Goal: Task Accomplishment & Management: Manage account settings

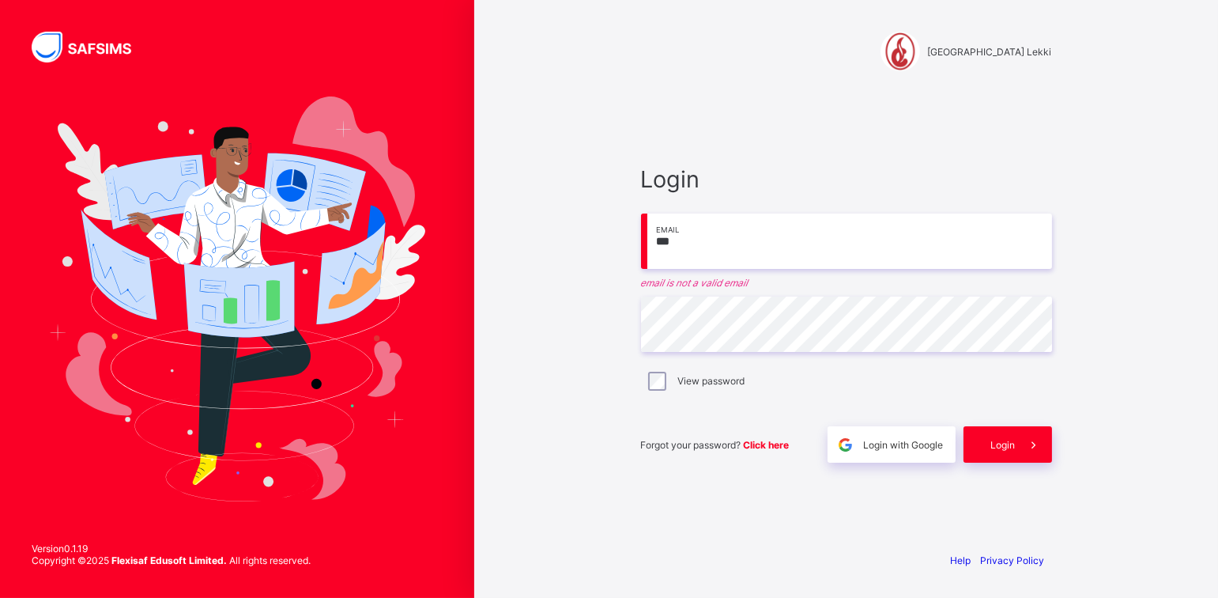
type input "**********"
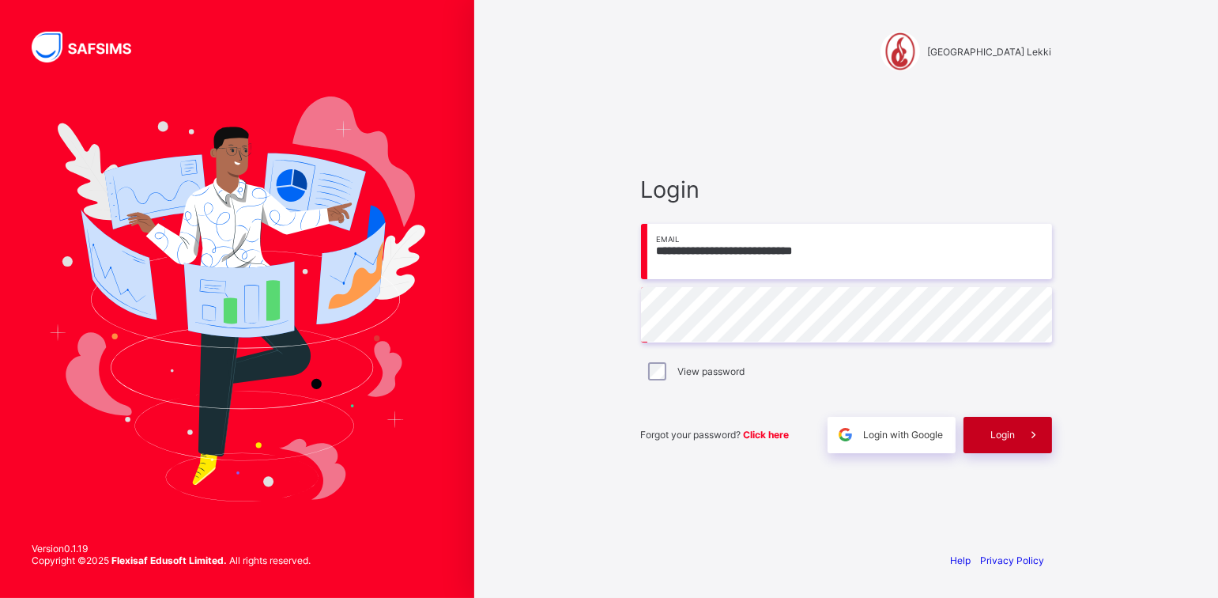
click at [998, 429] on span "Login" at bounding box center [1003, 435] width 25 height 12
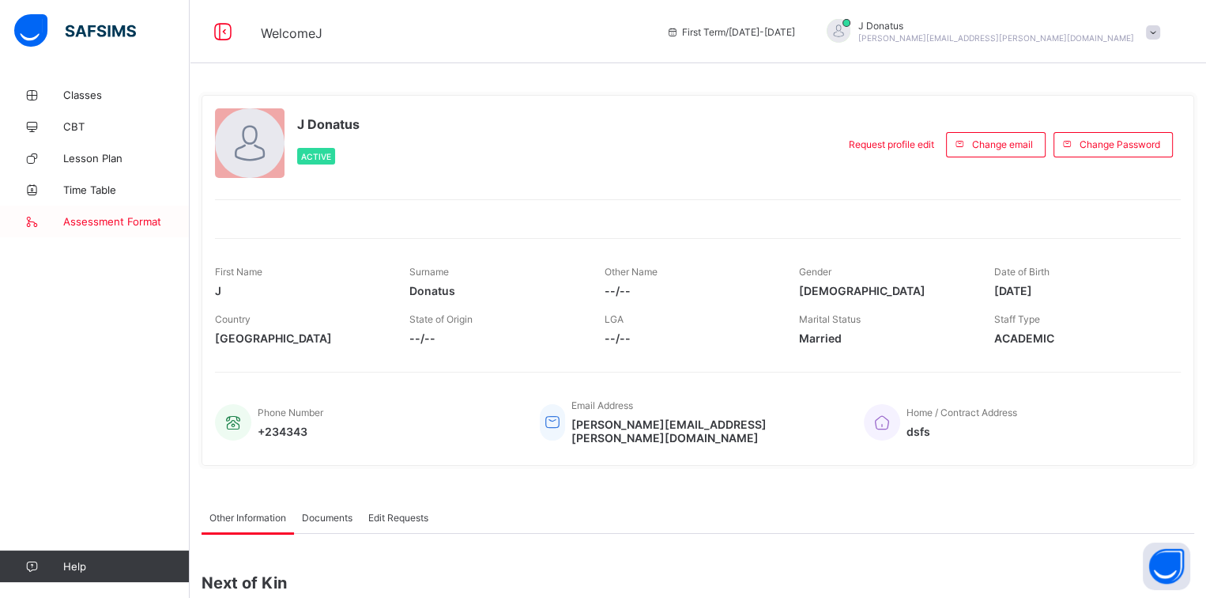
click at [119, 227] on span "Assessment Format" at bounding box center [126, 221] width 126 height 13
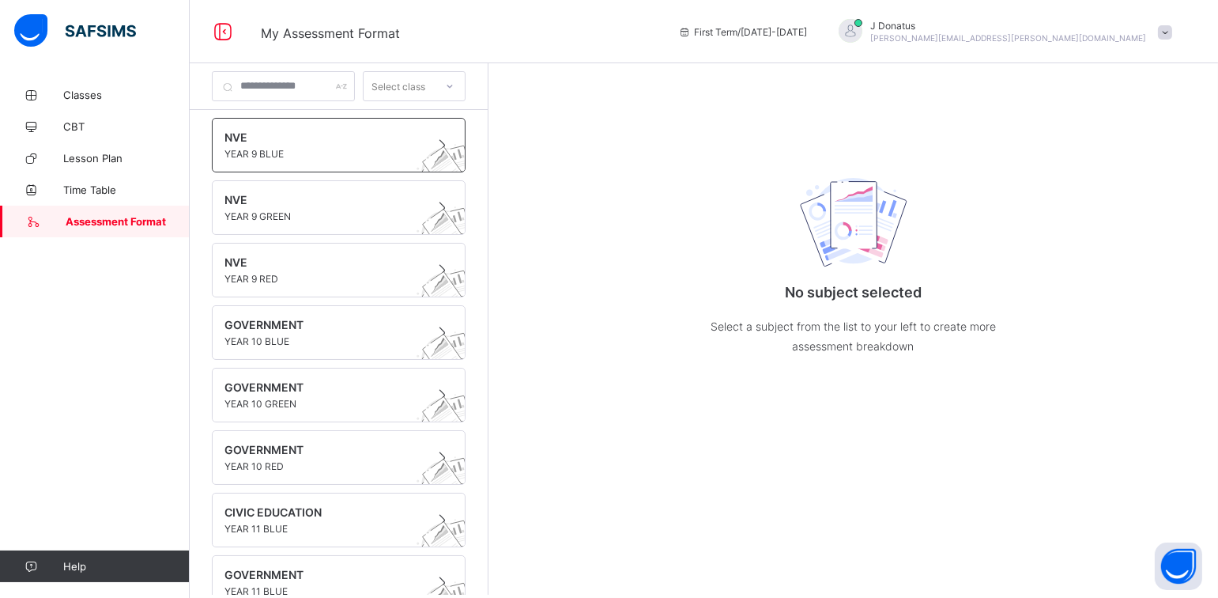
click at [312, 155] on span "YEAR 9 BLUE" at bounding box center [324, 154] width 198 height 12
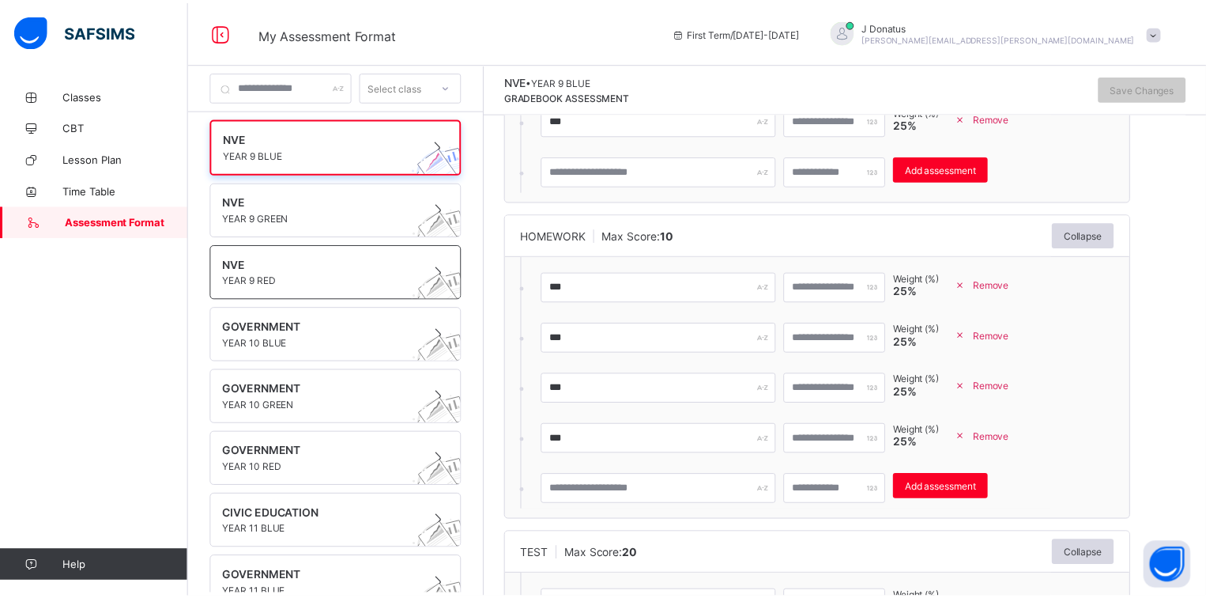
scroll to position [73, 0]
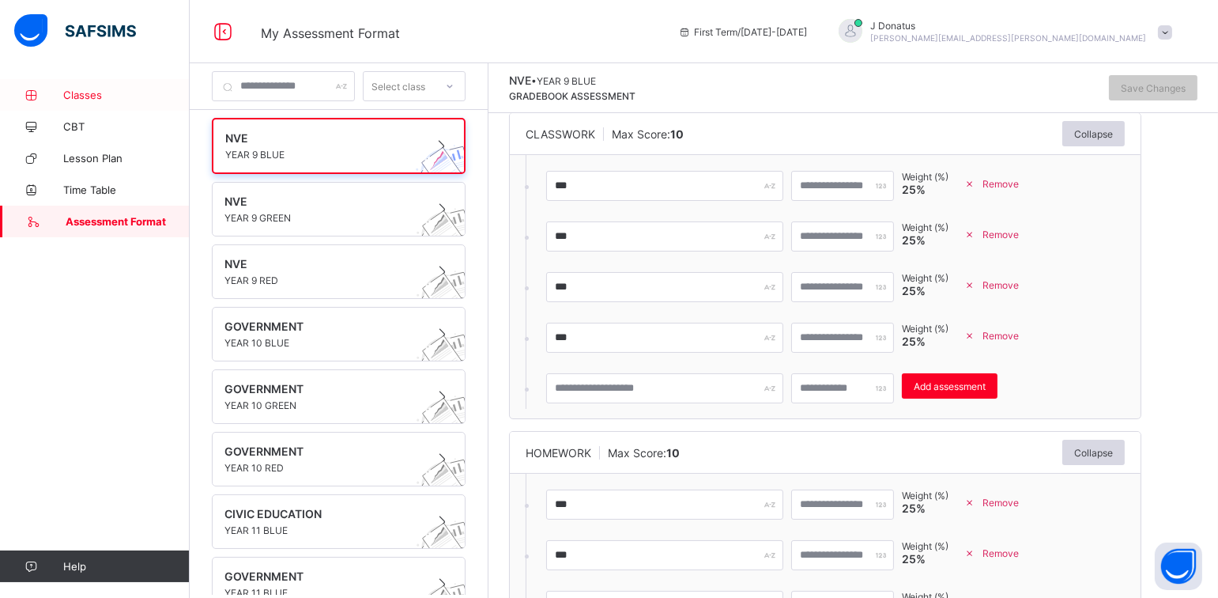
click at [93, 102] on link "Classes" at bounding box center [95, 95] width 190 height 32
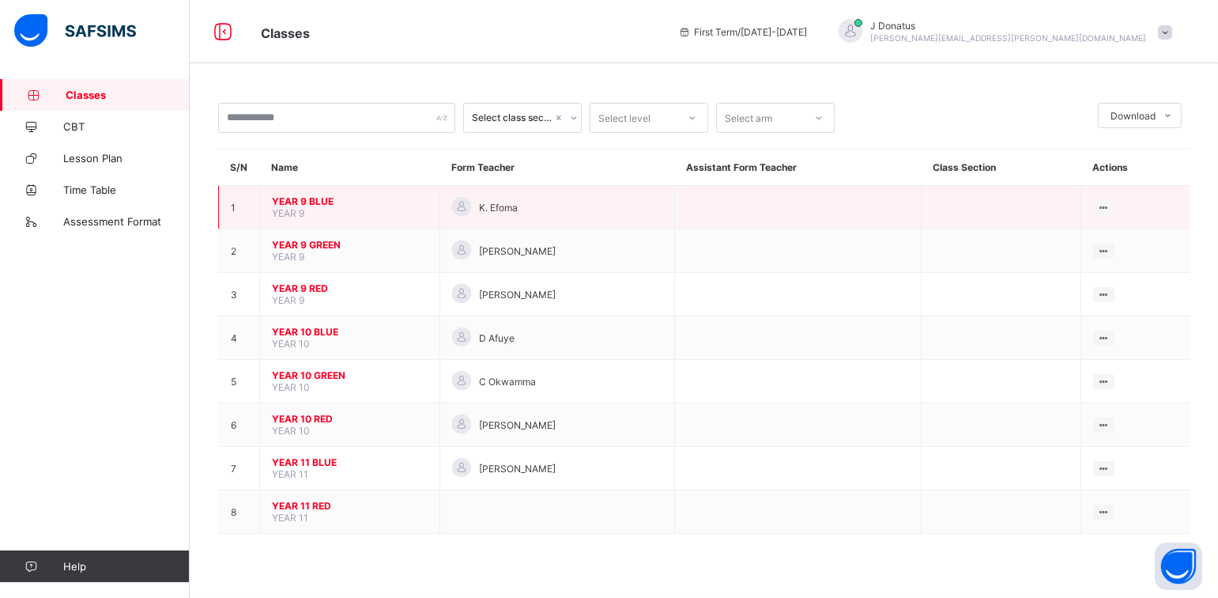
click at [323, 203] on span "YEAR 9 BLUE" at bounding box center [350, 201] width 156 height 12
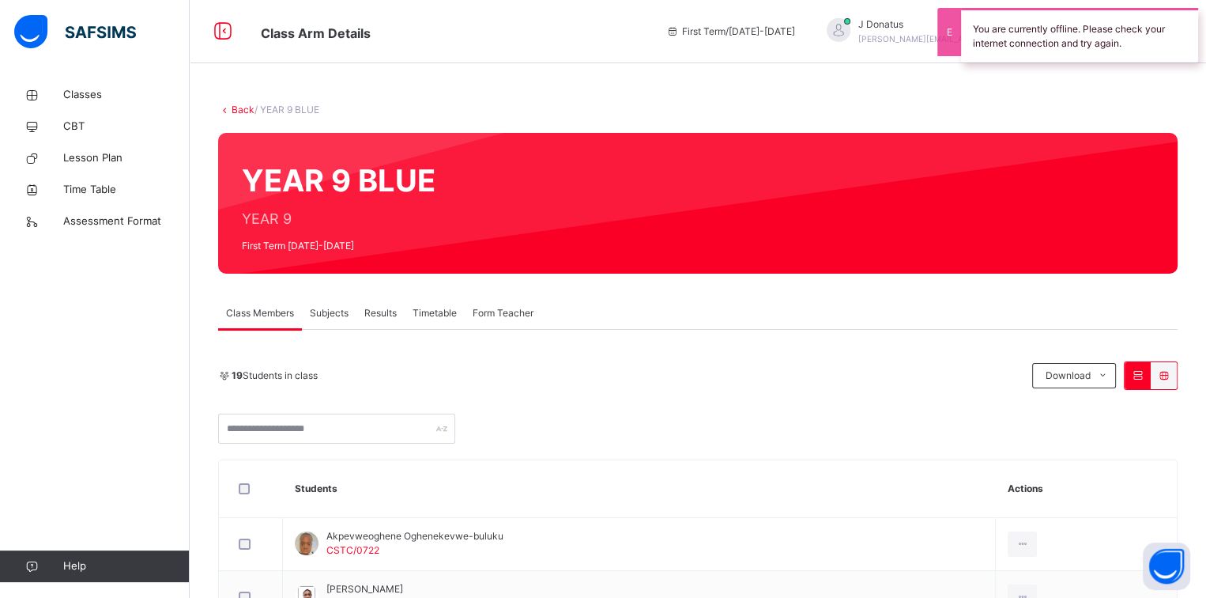
click at [338, 313] on span "Subjects" at bounding box center [329, 313] width 39 height 14
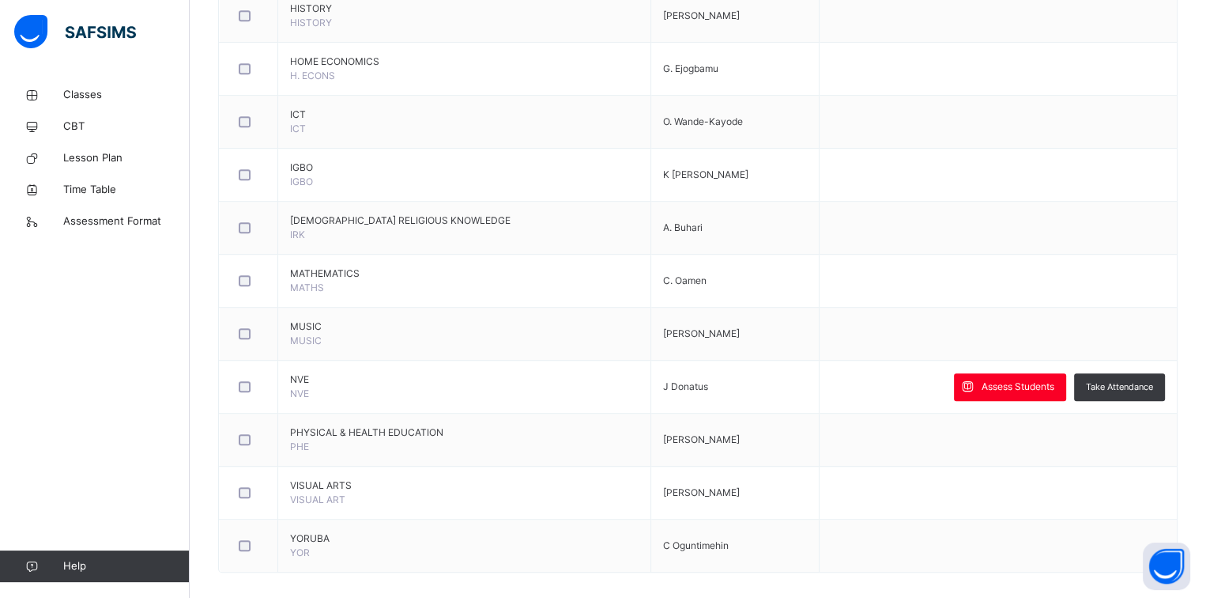
scroll to position [950, 0]
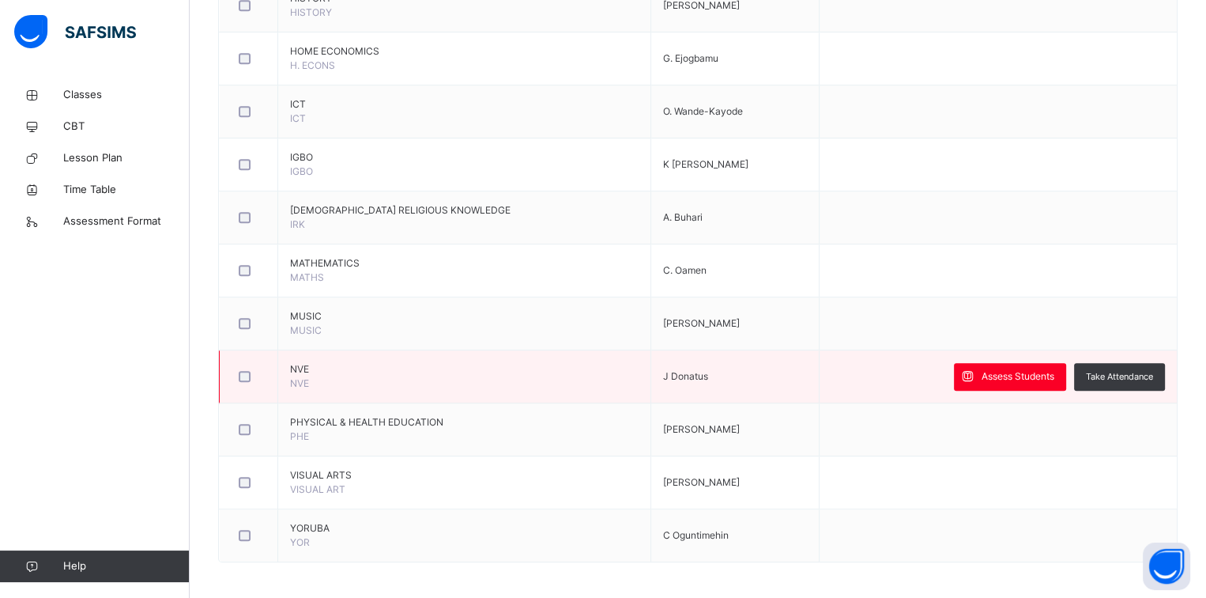
click at [1010, 387] on td "Assess Students Take Attendance" at bounding box center [998, 376] width 358 height 53
click at [1017, 375] on span "Assess Students" at bounding box center [1018, 376] width 73 height 14
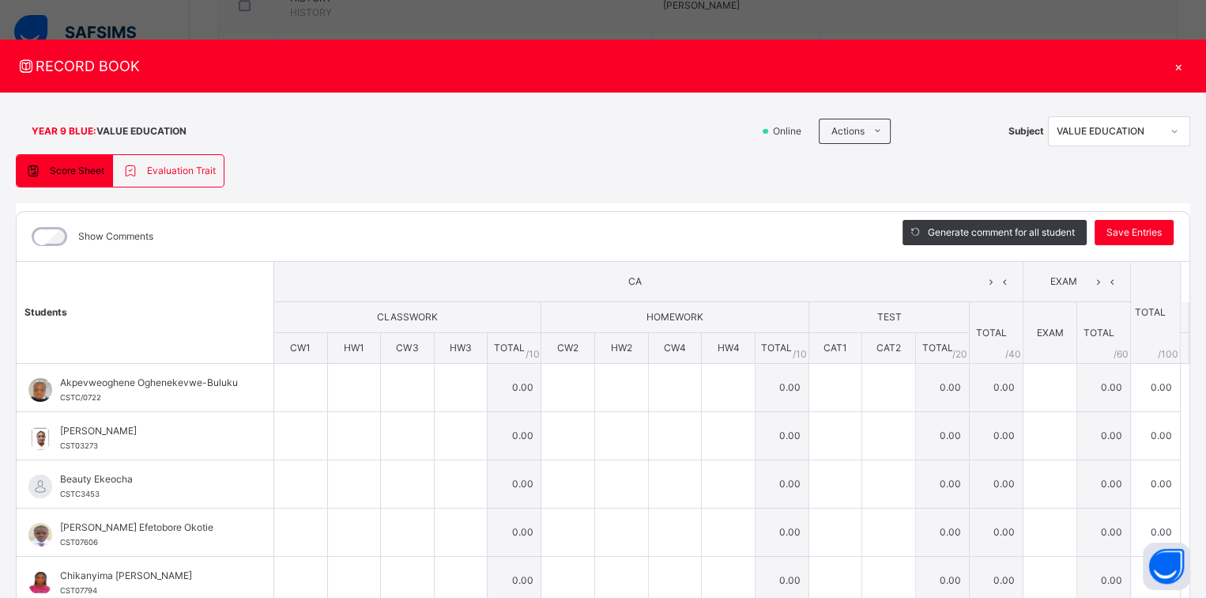
click at [1170, 67] on div "×" at bounding box center [1179, 65] width 24 height 21
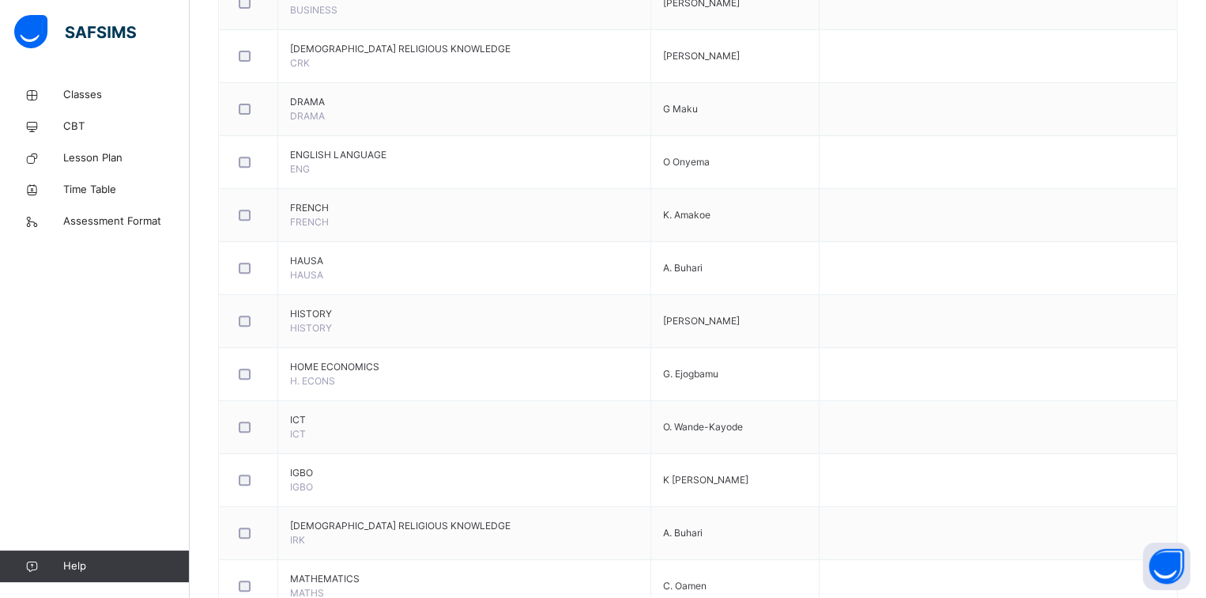
scroll to position [476, 0]
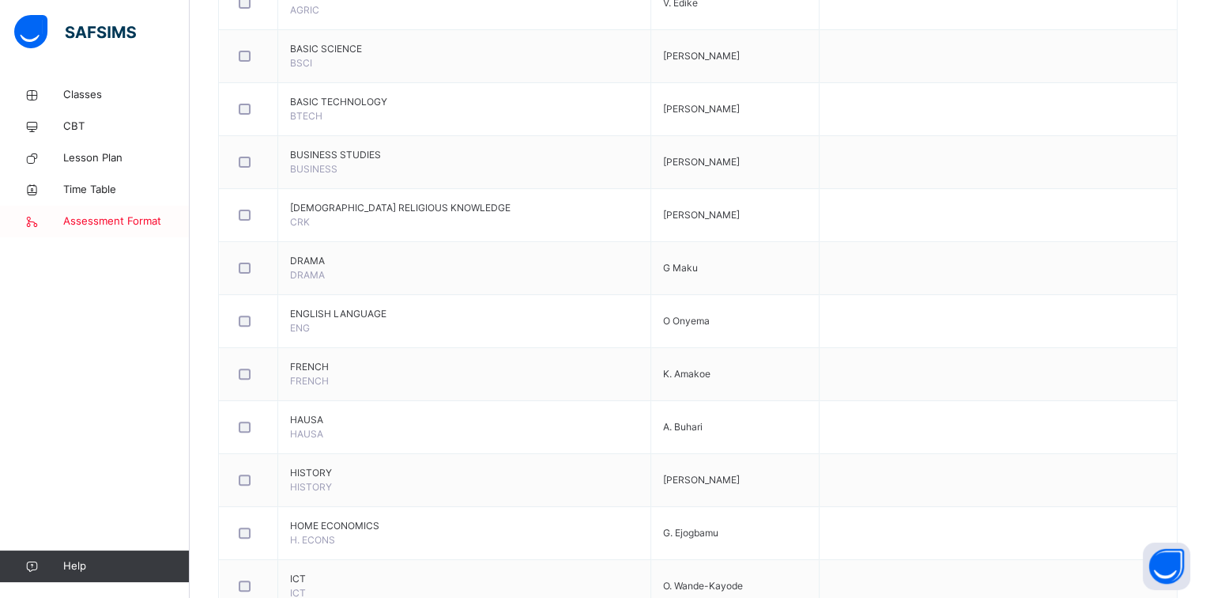
click at [99, 225] on span "Assessment Format" at bounding box center [126, 221] width 126 height 16
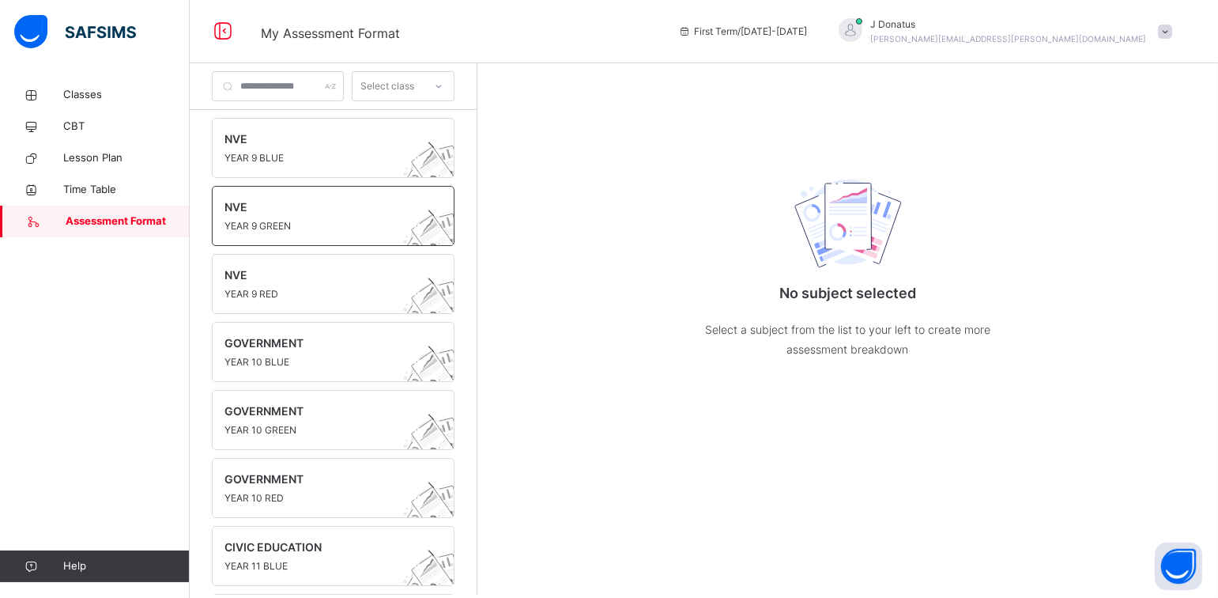
click at [321, 228] on span "YEAR 9 GREEN" at bounding box center [318, 226] width 187 height 14
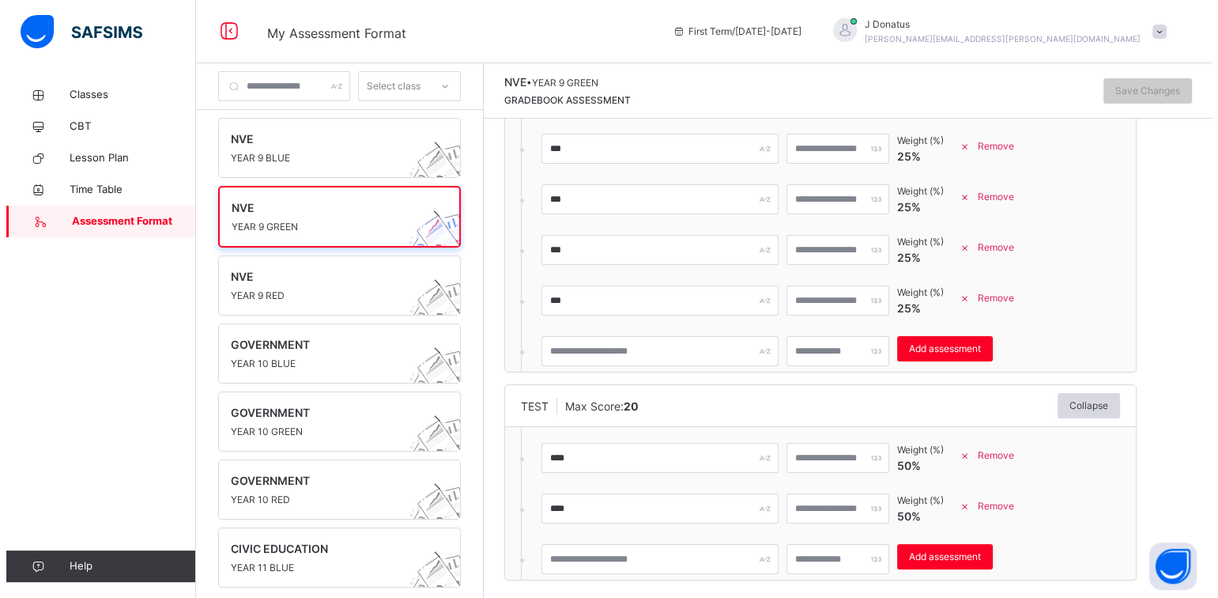
scroll to position [440, 0]
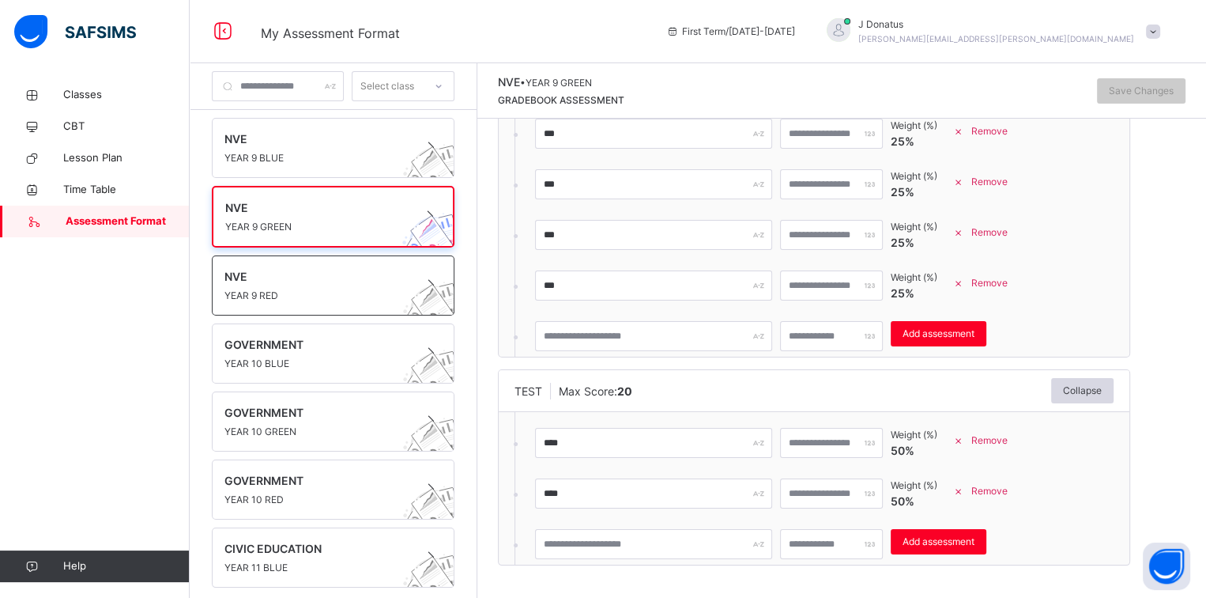
click at [362, 294] on span "YEAR 9 RED" at bounding box center [318, 296] width 187 height 14
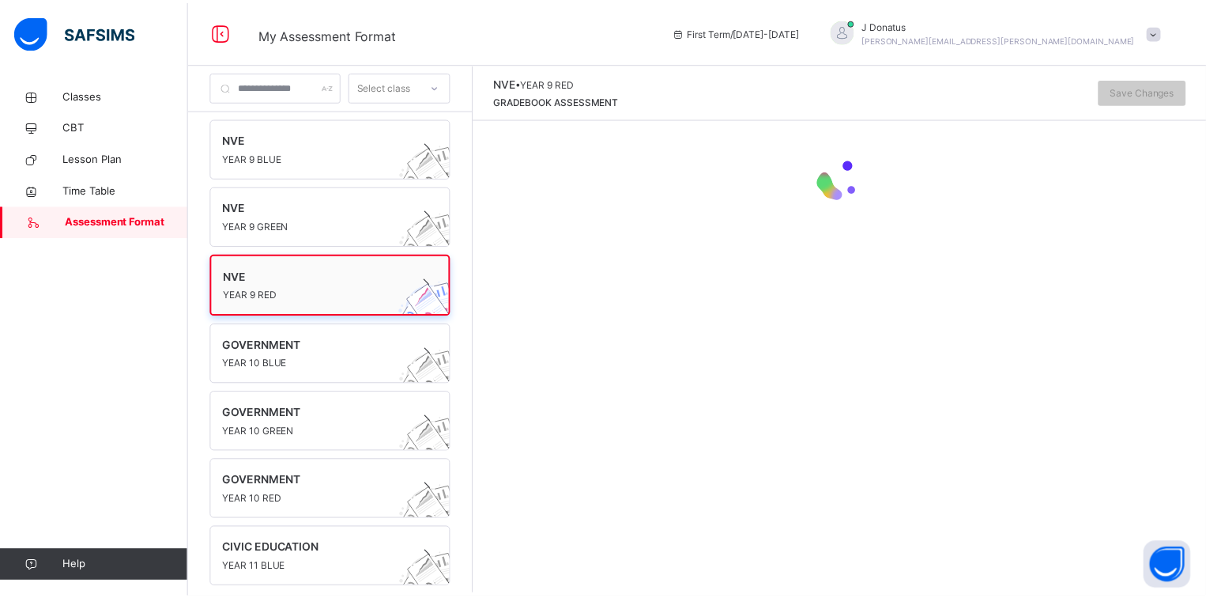
scroll to position [0, 0]
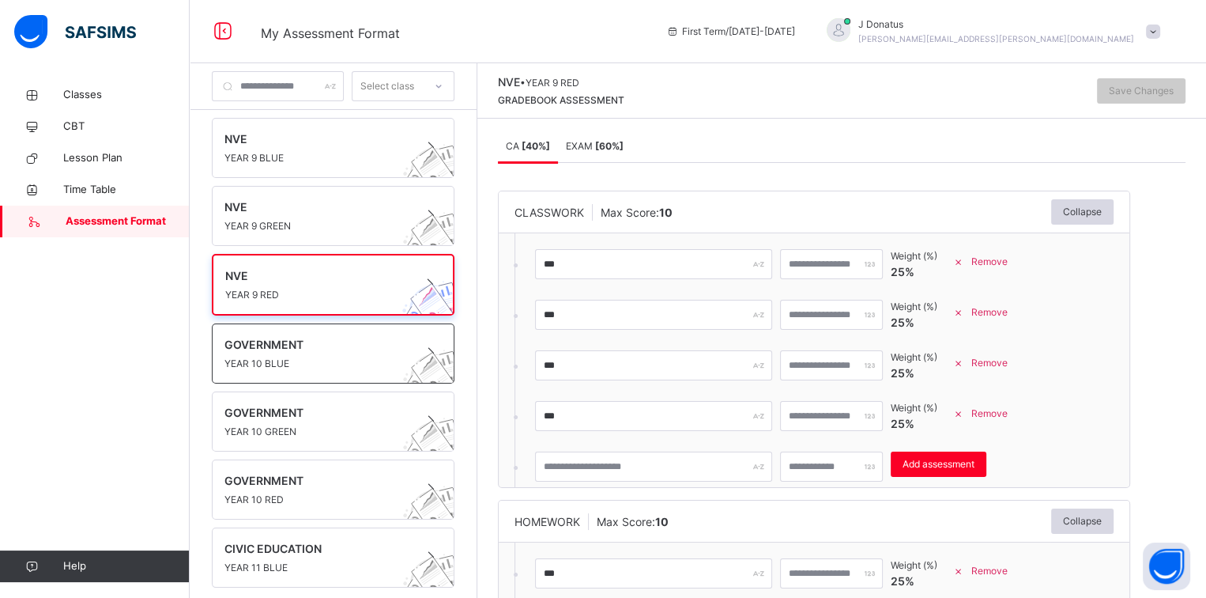
click at [337, 372] on div "GOVERNMENT YEAR 10 BLUE" at bounding box center [333, 353] width 243 height 60
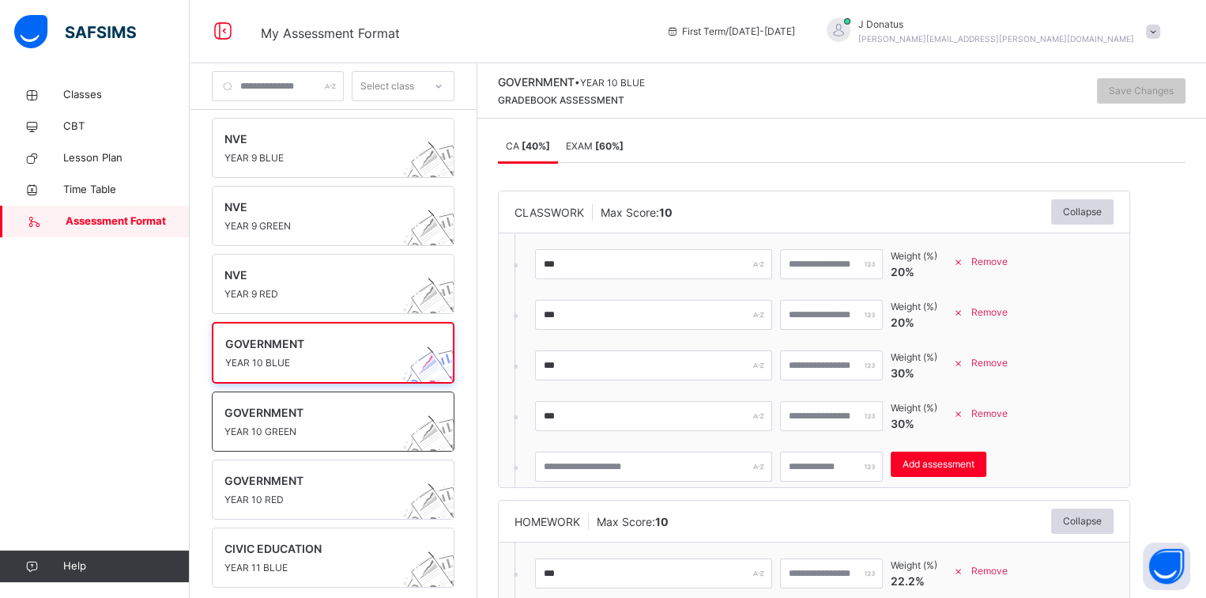
click at [323, 414] on span "GOVERNMENT" at bounding box center [318, 412] width 187 height 17
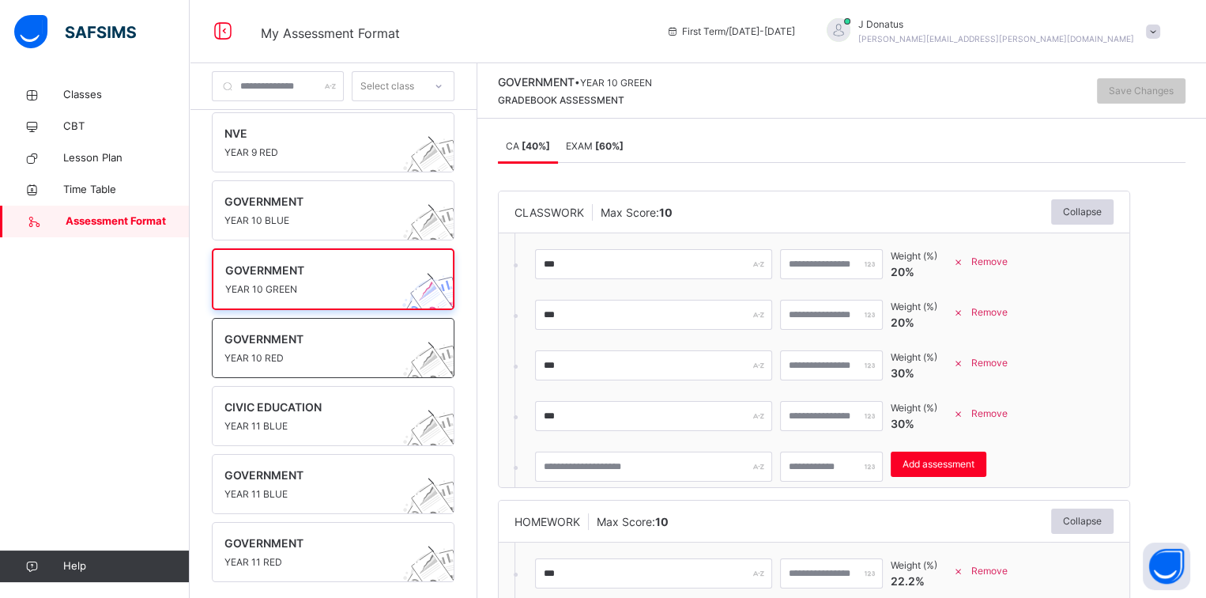
click at [345, 361] on span "YEAR 10 RED" at bounding box center [318, 358] width 187 height 14
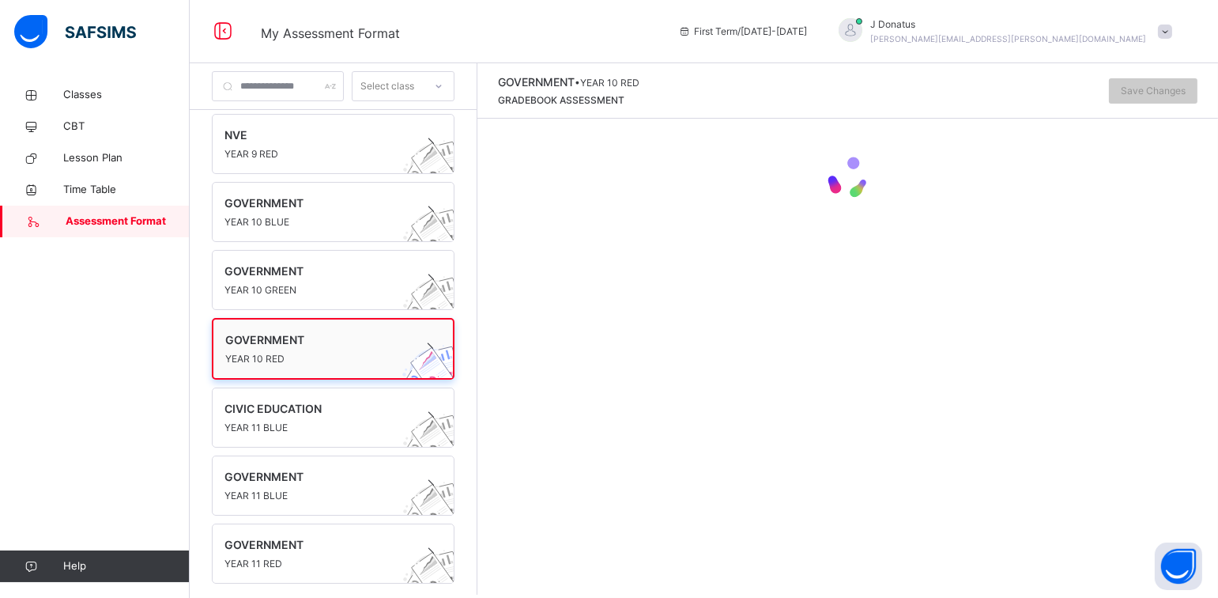
scroll to position [142, 0]
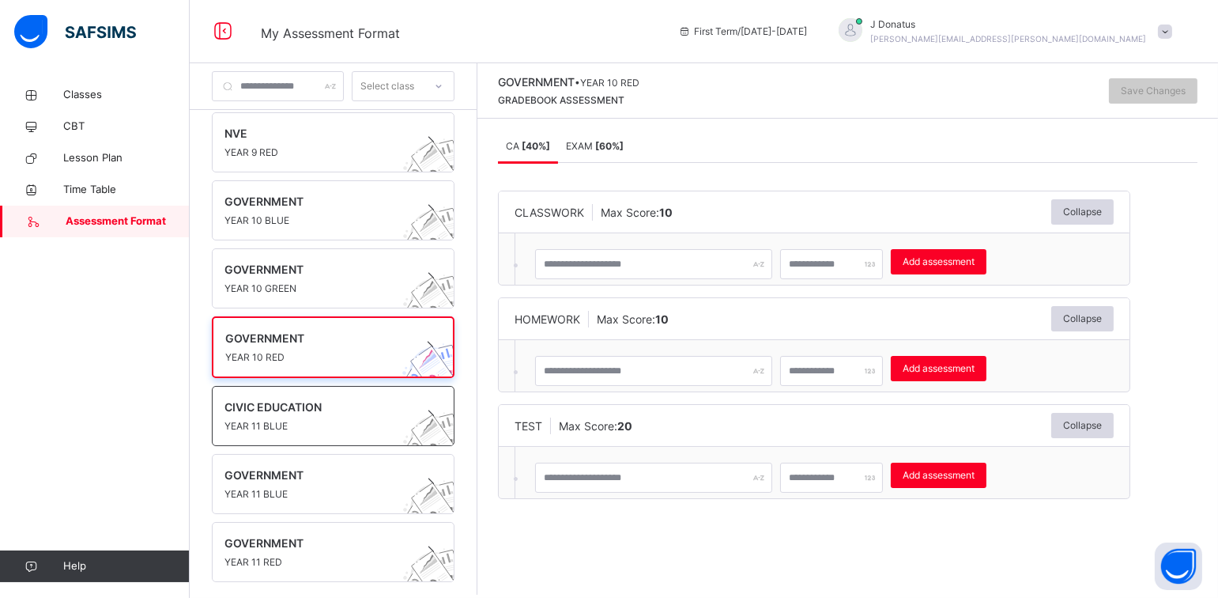
click at [311, 402] on span "CIVIC EDUCATION" at bounding box center [318, 406] width 187 height 17
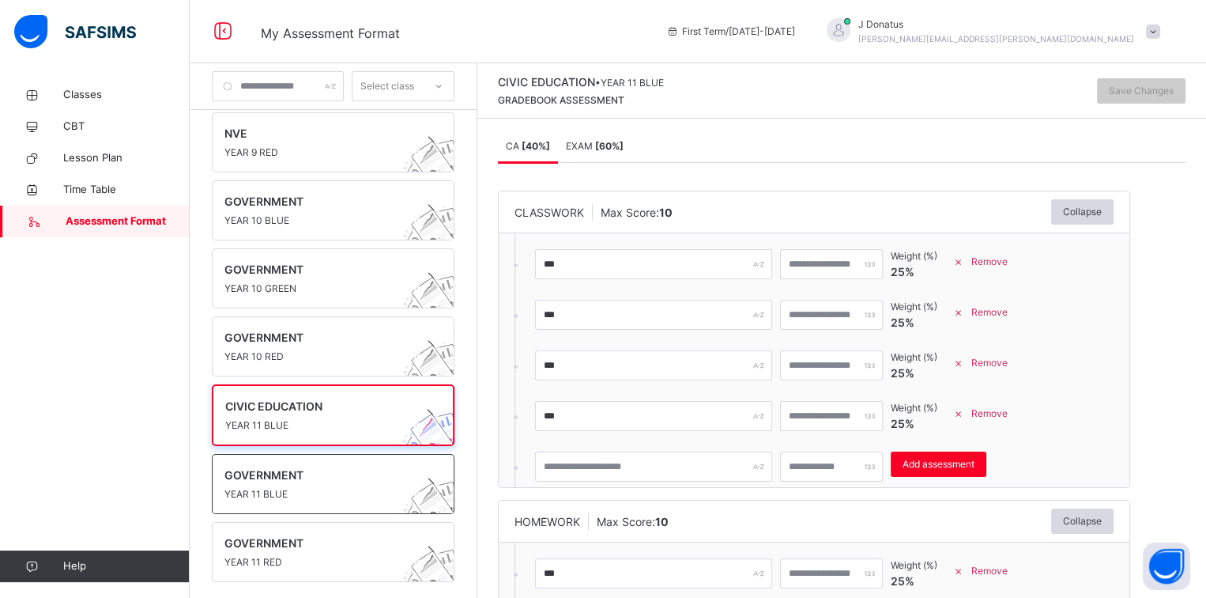
click at [340, 471] on span "GOVERNMENT" at bounding box center [318, 474] width 187 height 17
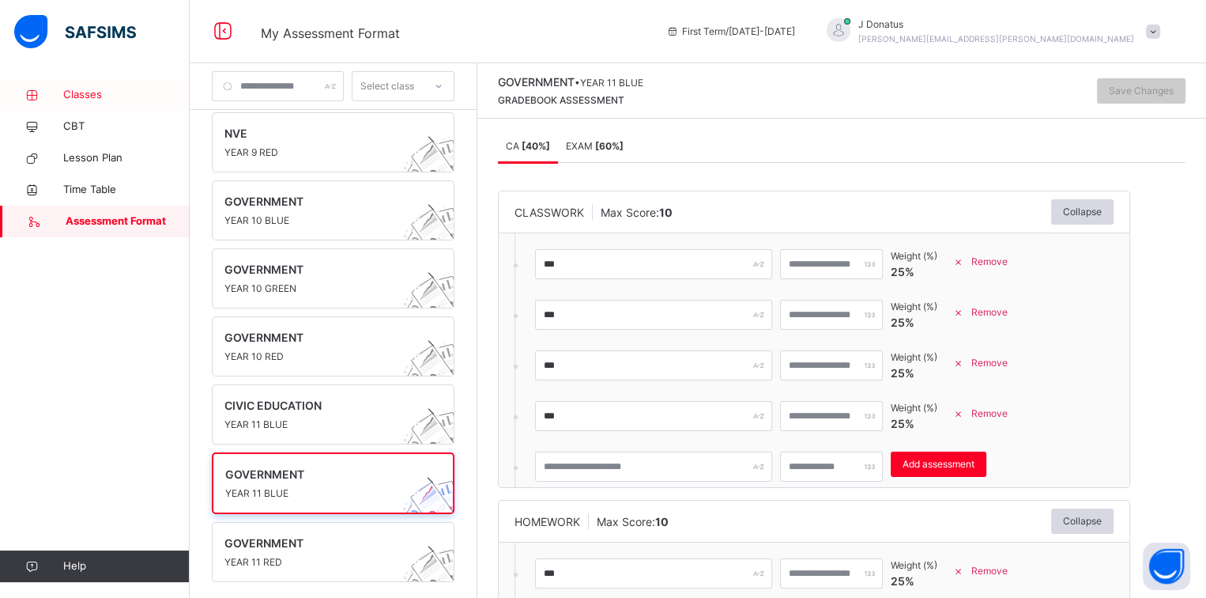
click at [109, 103] on link "Classes" at bounding box center [95, 95] width 190 height 32
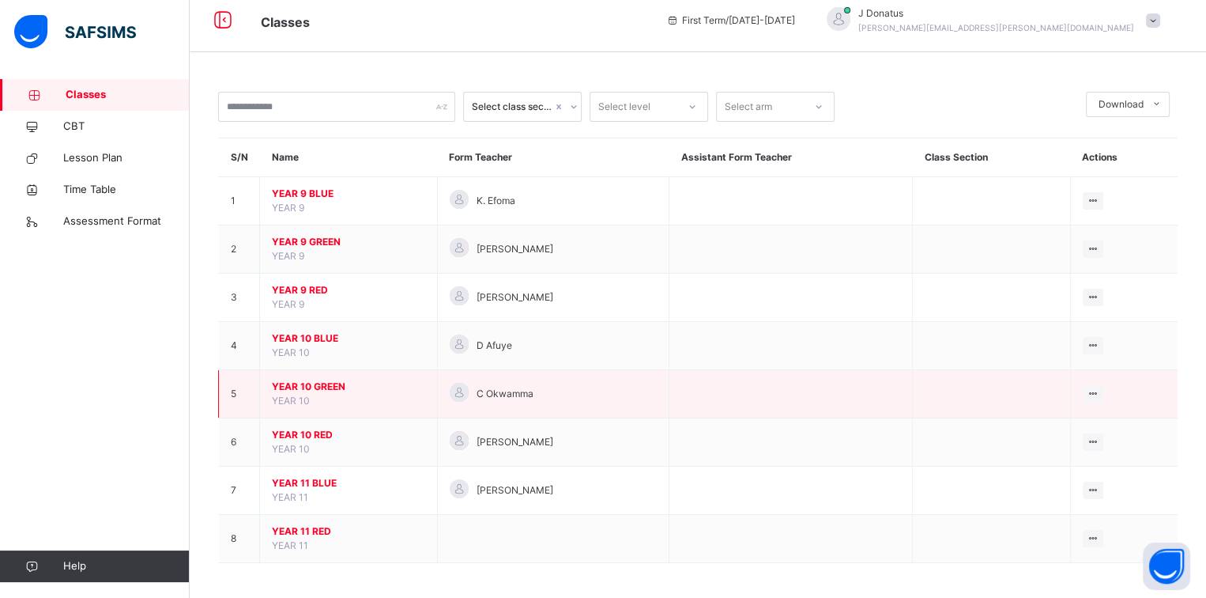
scroll to position [14, 0]
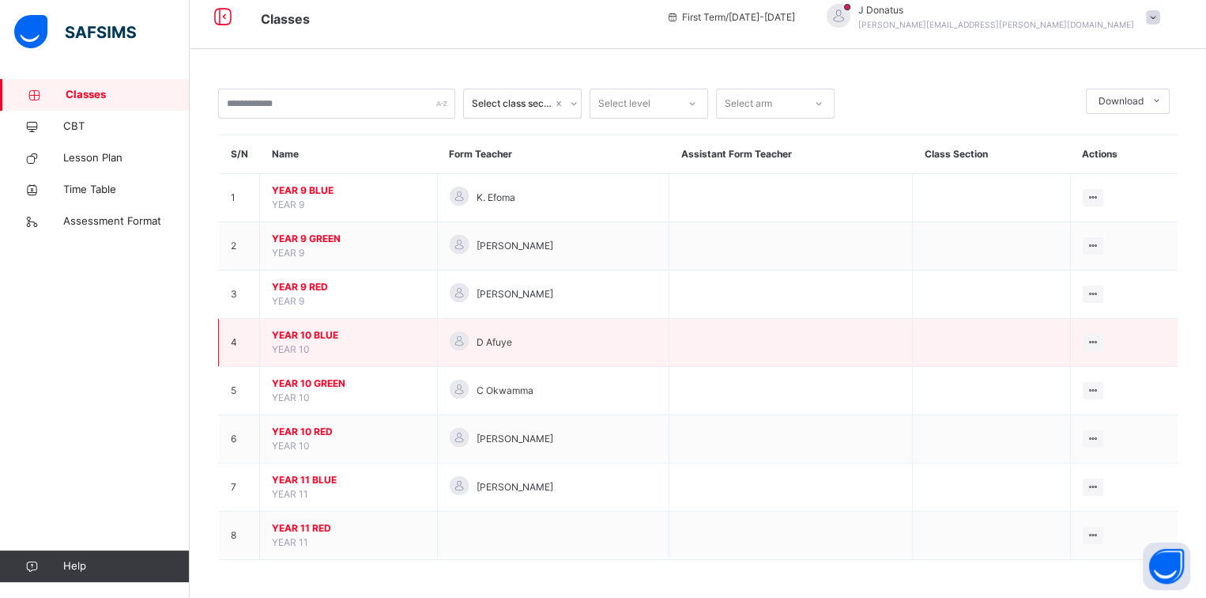
click at [314, 328] on span "YEAR 10 BLUE" at bounding box center [348, 335] width 153 height 14
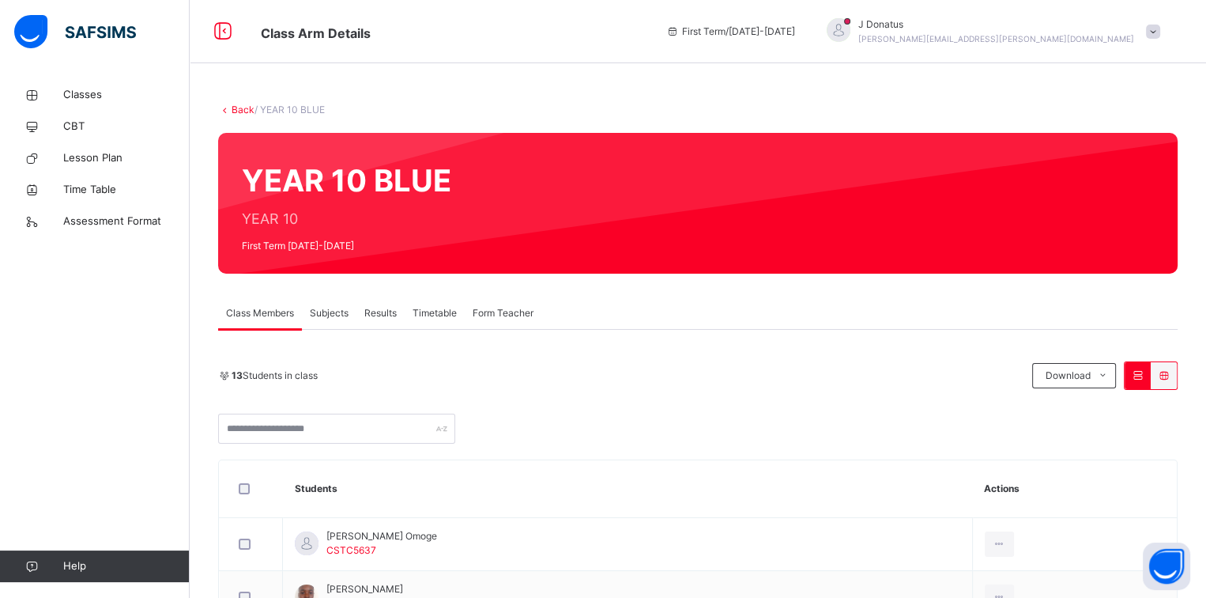
click at [333, 320] on div "Subjects" at bounding box center [329, 313] width 55 height 32
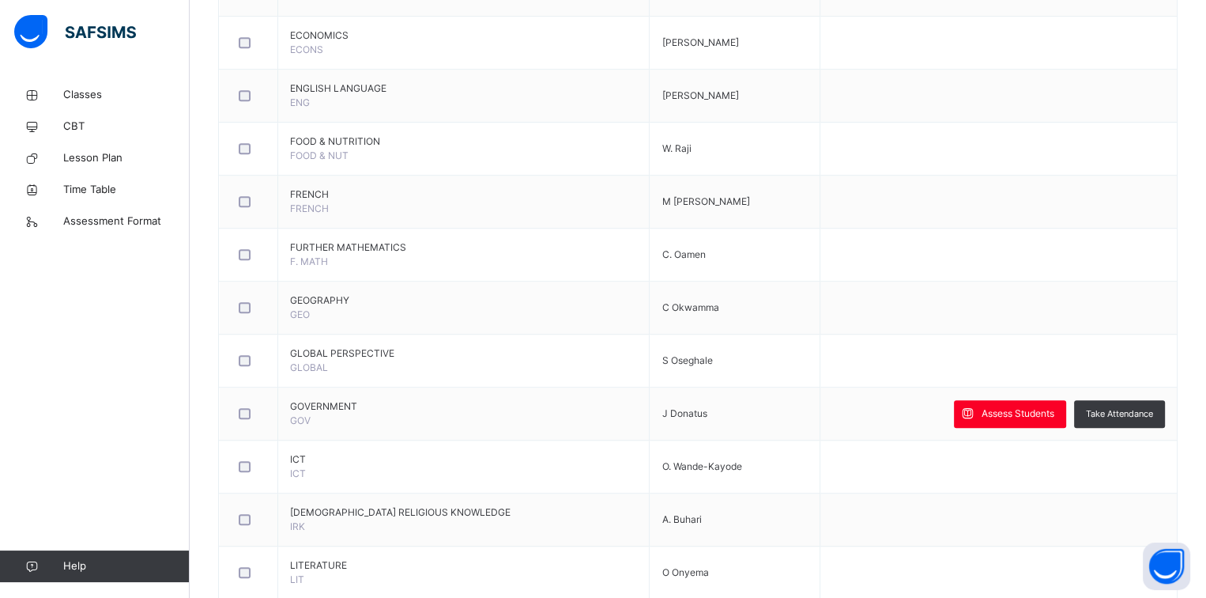
scroll to position [1028, 0]
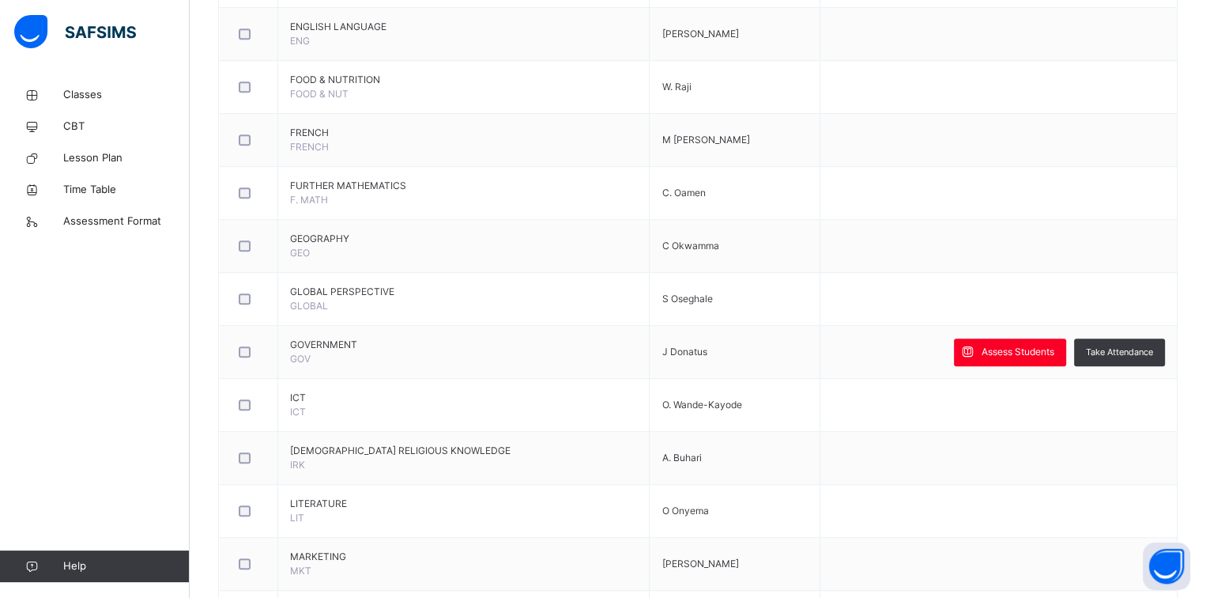
click at [1025, 351] on span "Assess Students" at bounding box center [1018, 352] width 73 height 14
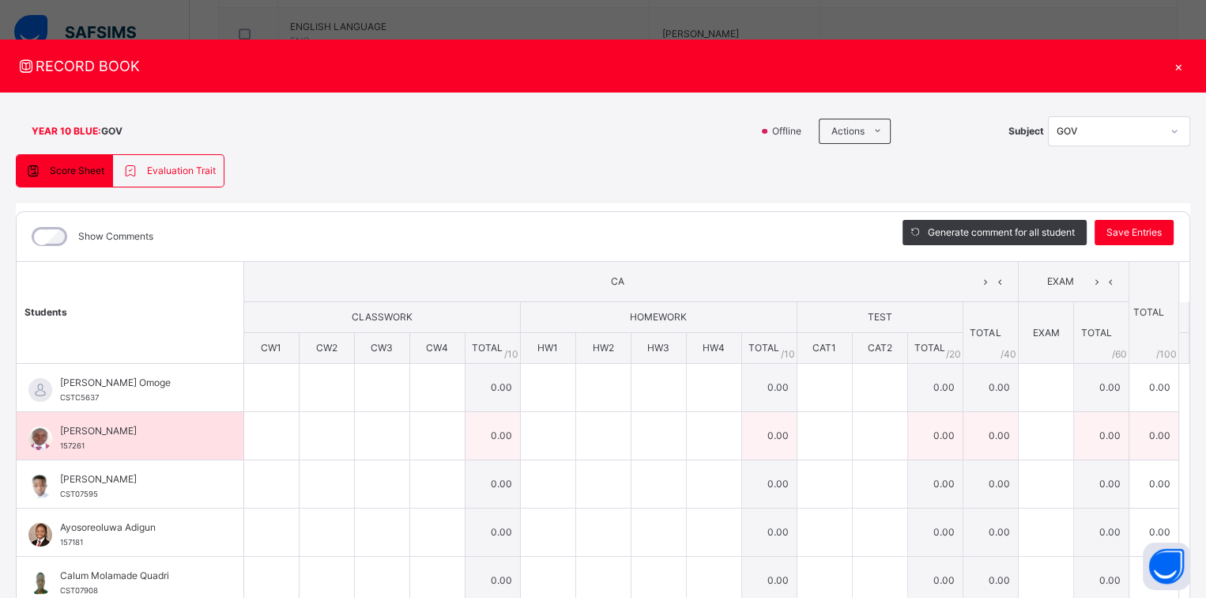
scroll to position [949, 0]
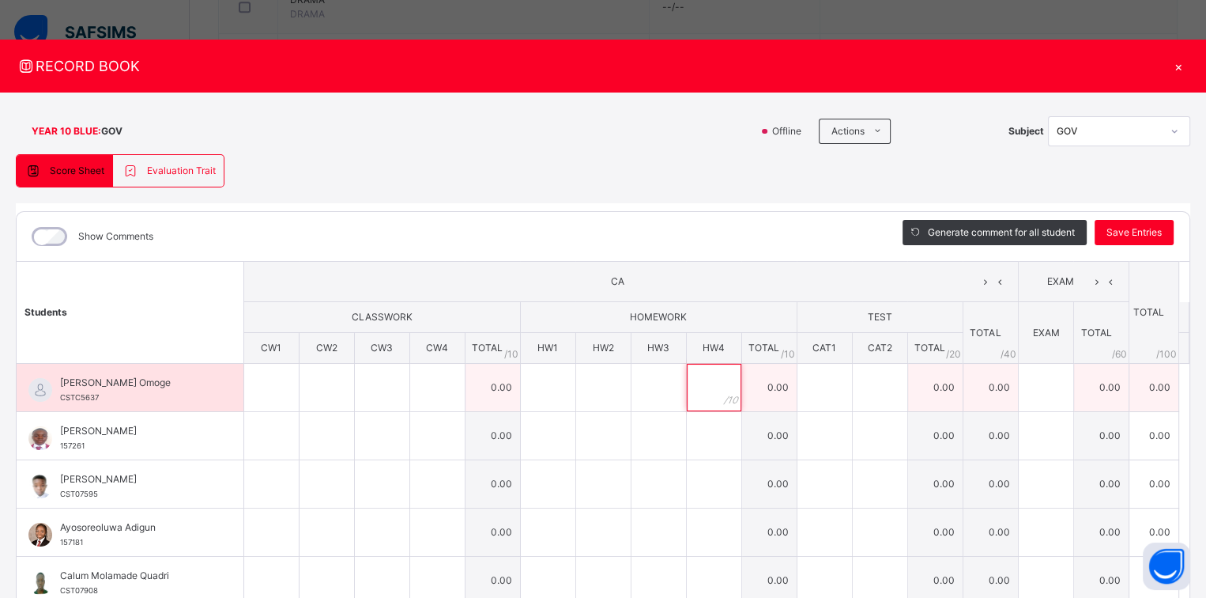
click at [721, 392] on div at bounding box center [714, 387] width 55 height 47
click at [818, 394] on div at bounding box center [825, 387] width 55 height 47
click at [887, 402] on div at bounding box center [880, 387] width 55 height 47
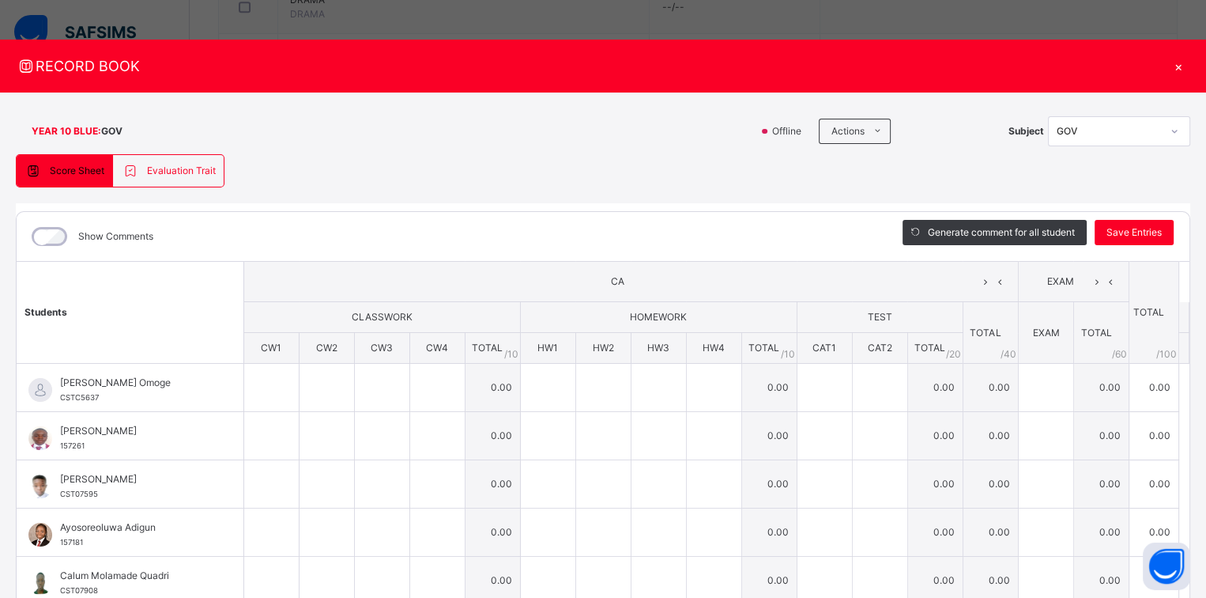
click at [1173, 60] on div "×" at bounding box center [1179, 65] width 24 height 21
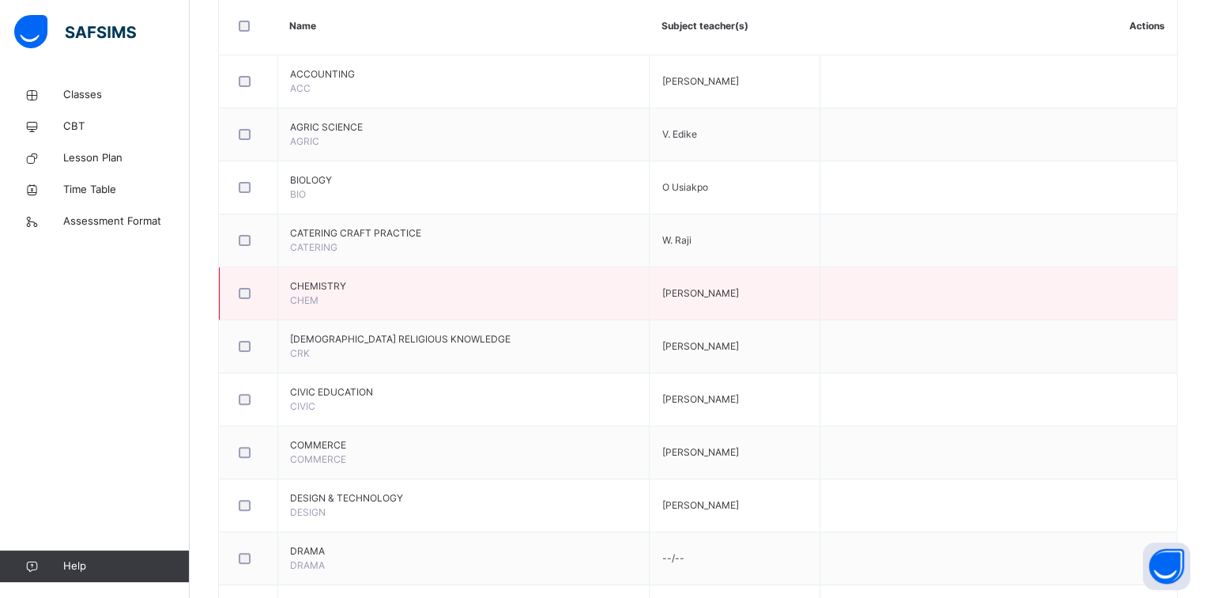
scroll to position [395, 0]
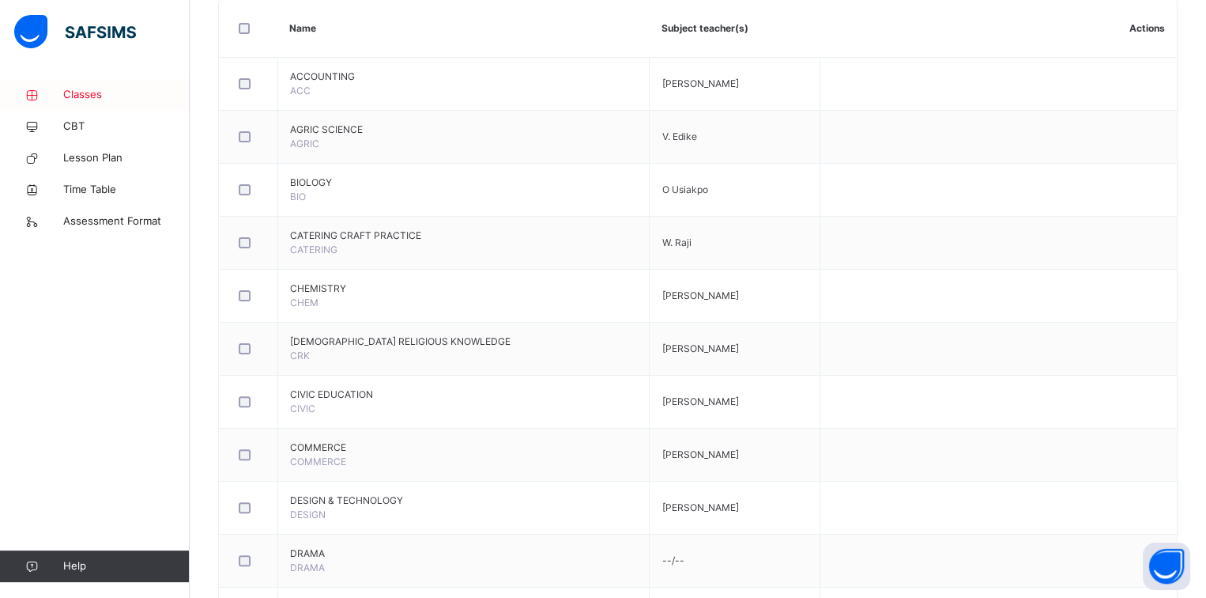
click at [96, 100] on span "Classes" at bounding box center [126, 95] width 126 height 16
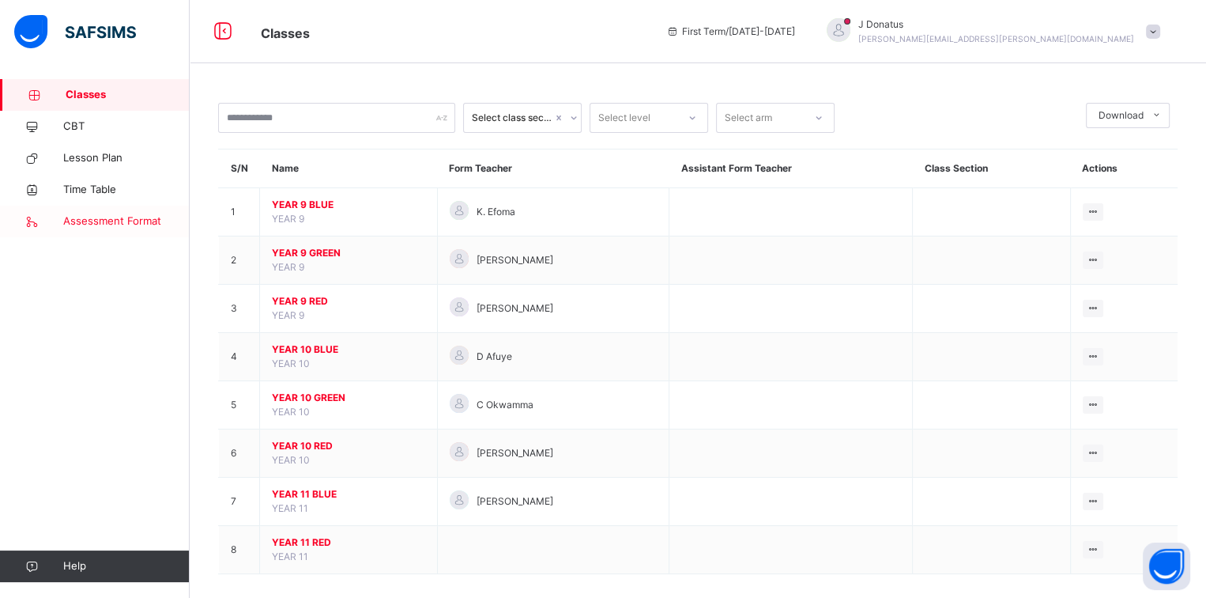
click at [145, 219] on span "Assessment Format" at bounding box center [126, 221] width 126 height 16
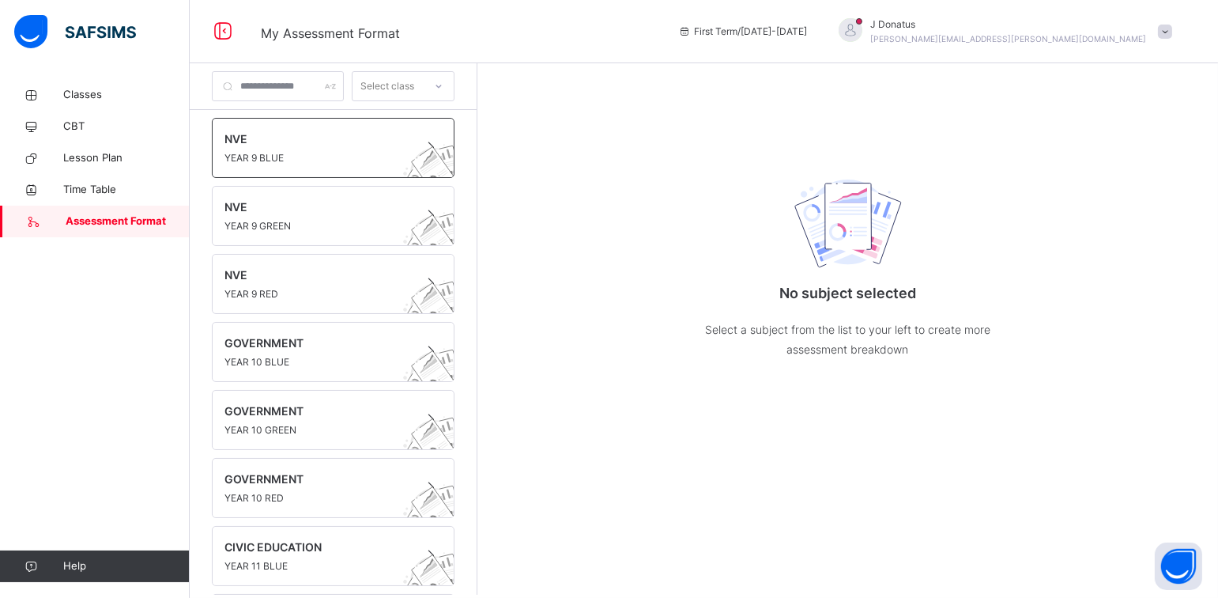
click at [339, 152] on span "YEAR 9 BLUE" at bounding box center [318, 158] width 187 height 14
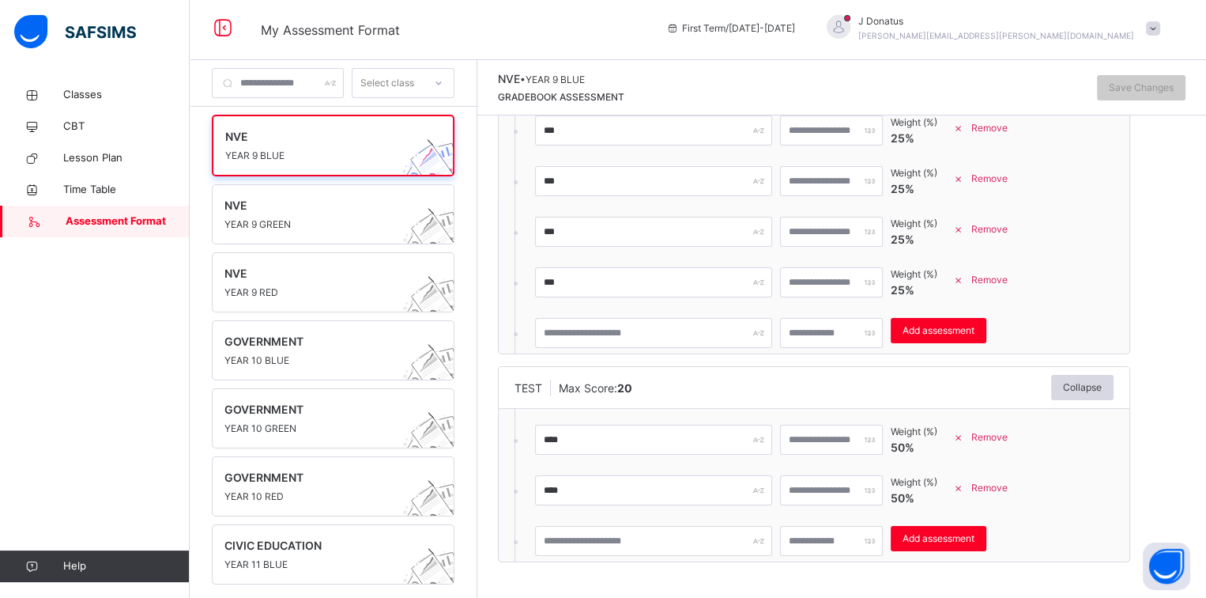
scroll to position [5, 0]
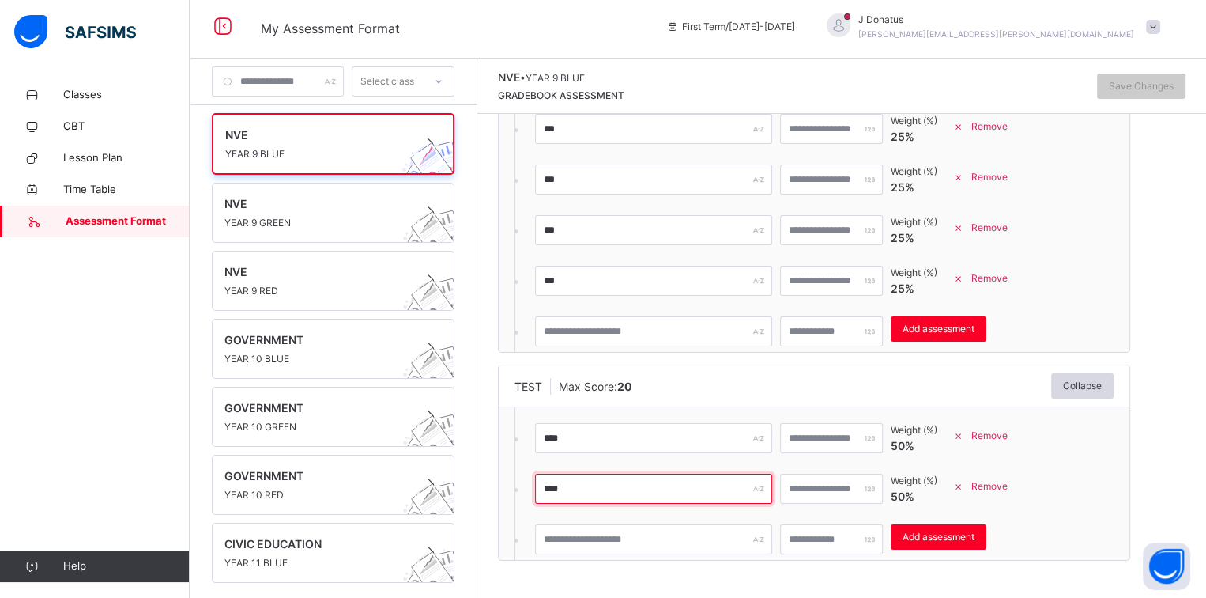
click at [610, 486] on input "****" at bounding box center [653, 489] width 237 height 30
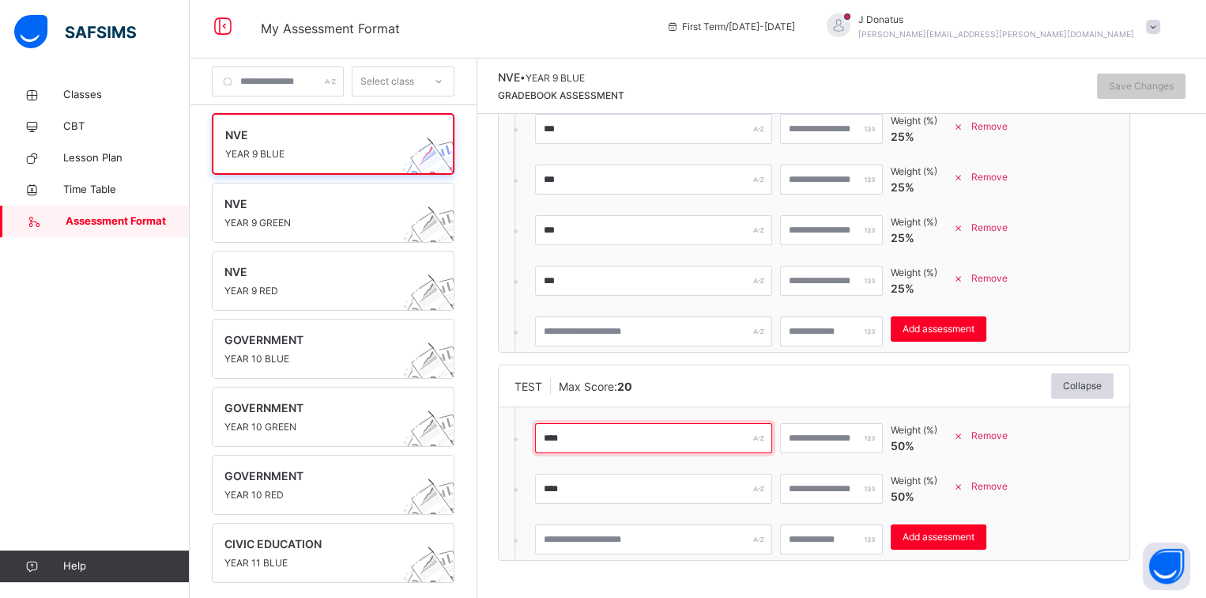
click at [619, 442] on input "****" at bounding box center [653, 438] width 237 height 30
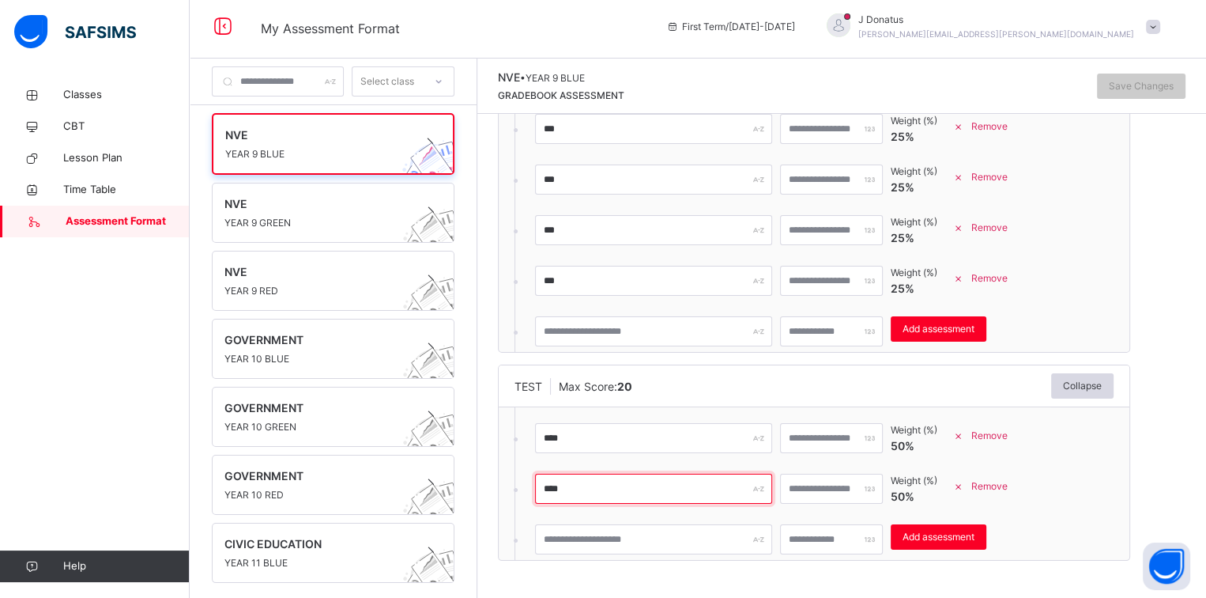
click at [659, 498] on input "****" at bounding box center [653, 489] width 237 height 30
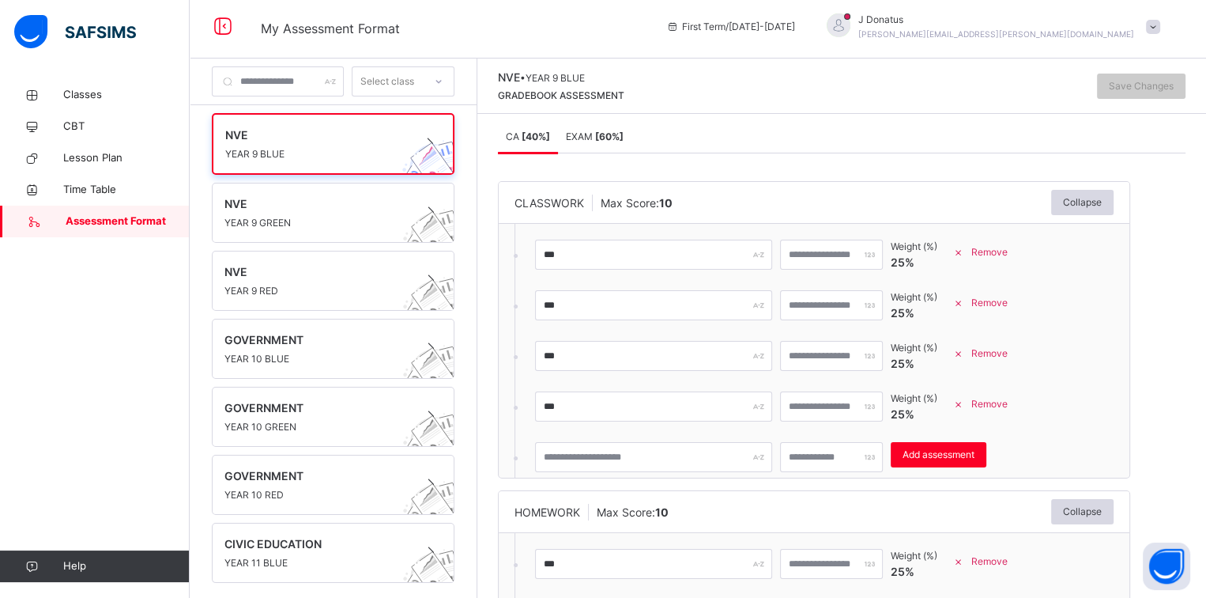
scroll to position [0, 0]
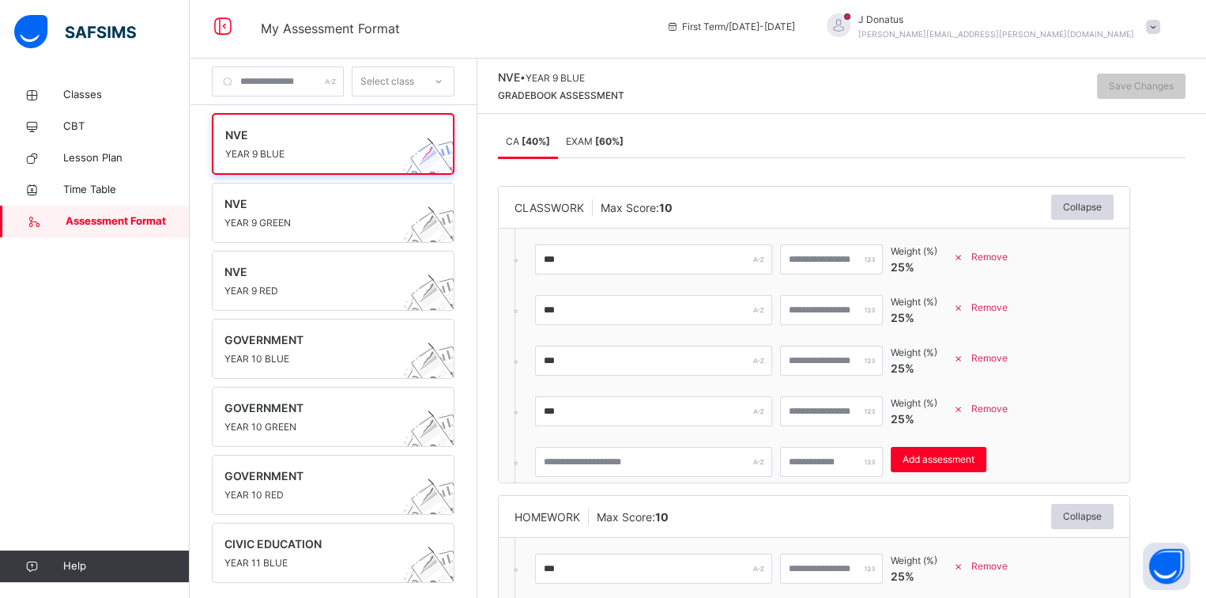
click at [1161, 30] on span at bounding box center [1153, 27] width 14 height 14
click at [1089, 160] on span "Logout" at bounding box center [1109, 162] width 104 height 21
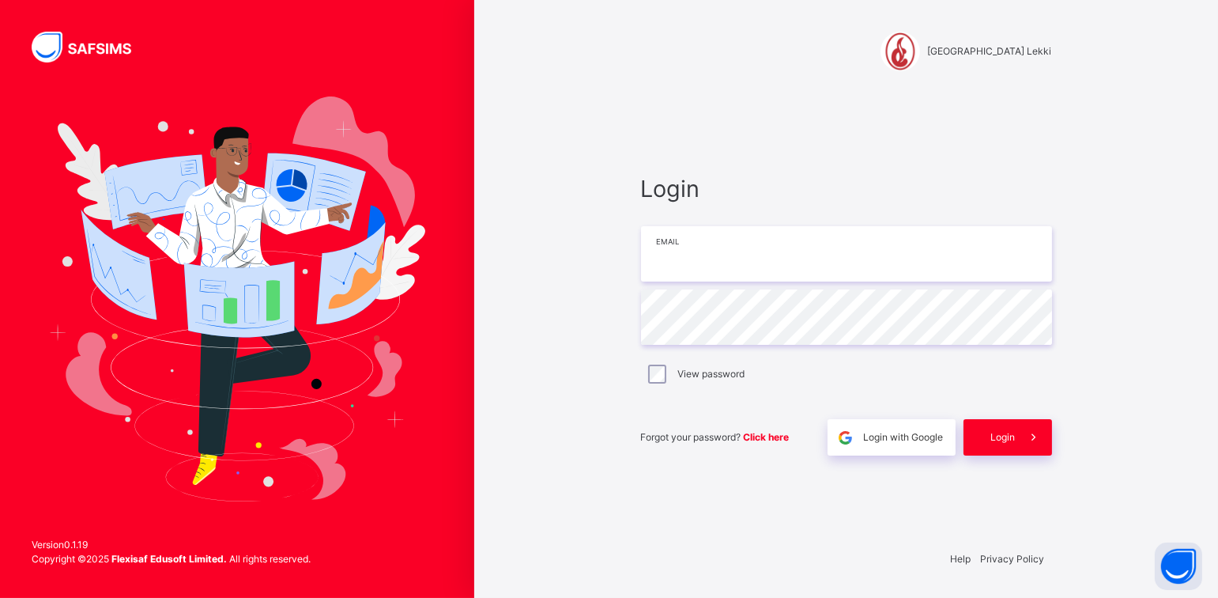
click at [784, 268] on input "email" at bounding box center [846, 253] width 411 height 55
type input "**********"
click at [1001, 438] on span "Login" at bounding box center [1003, 437] width 25 height 14
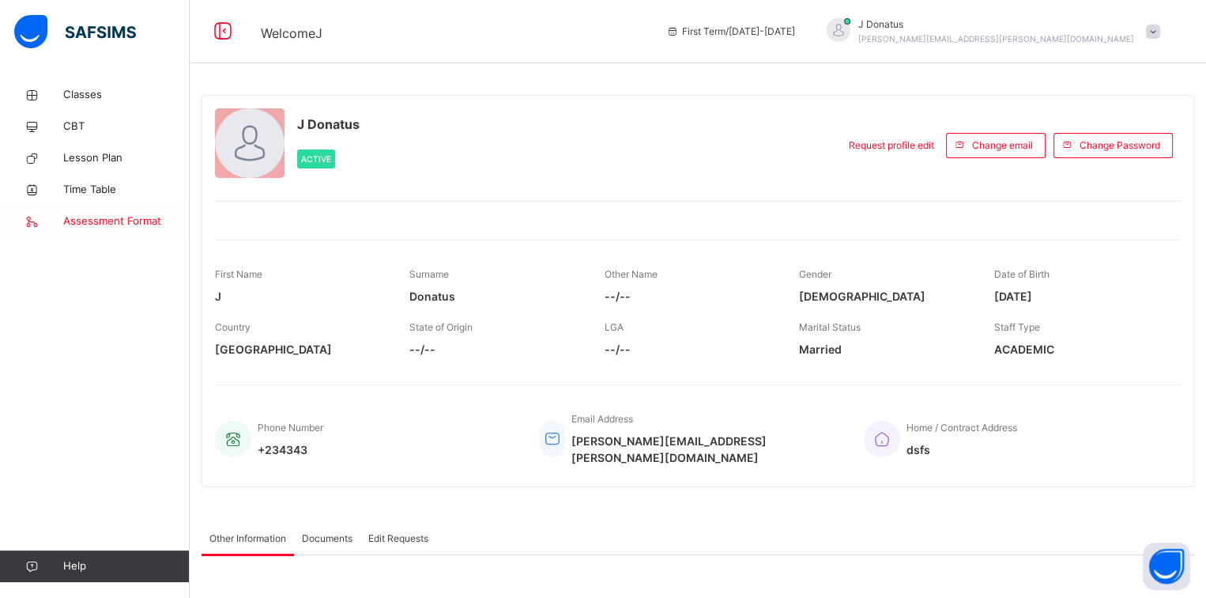
click at [123, 225] on span "Assessment Format" at bounding box center [126, 221] width 126 height 16
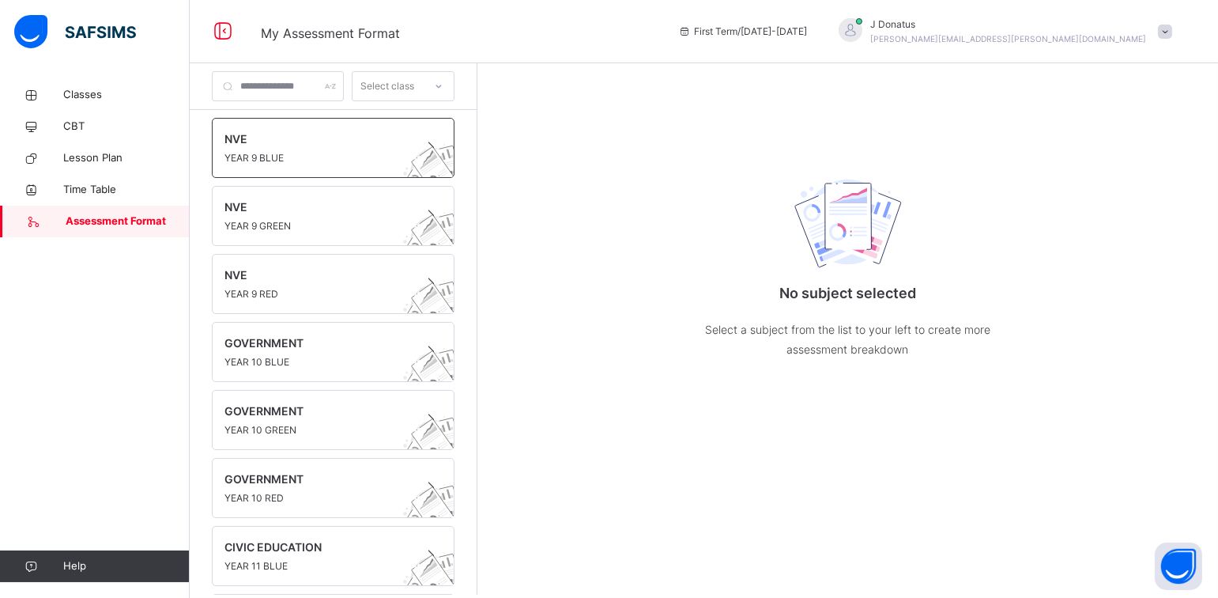
click at [349, 159] on span "YEAR 9 BLUE" at bounding box center [318, 158] width 187 height 14
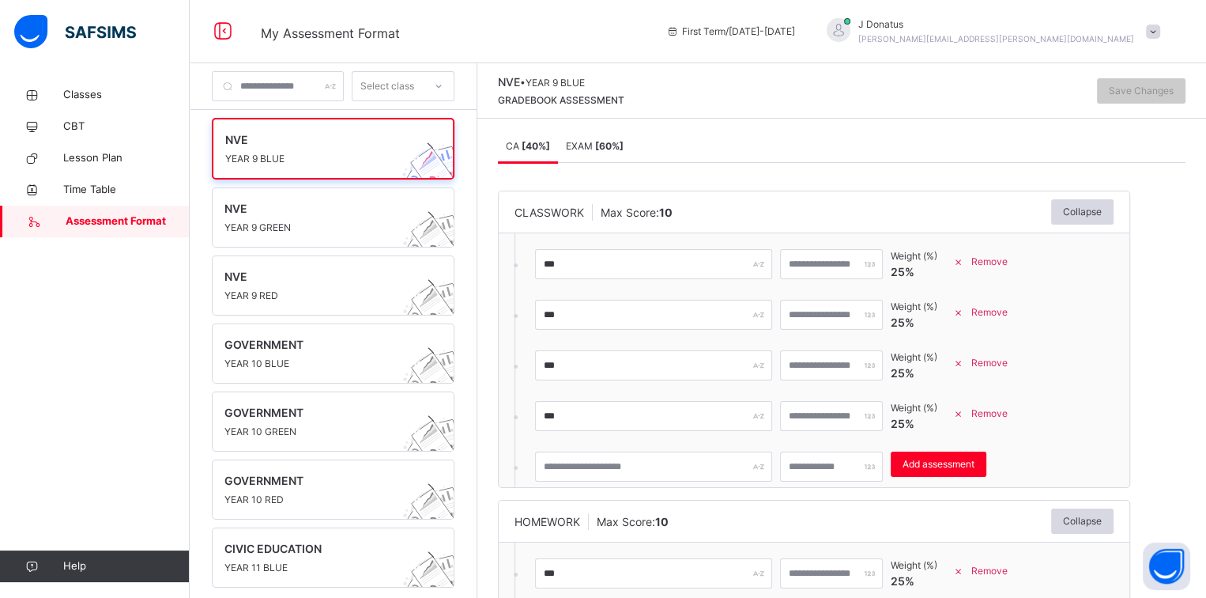
click at [1008, 260] on span "Remove" at bounding box center [990, 262] width 36 height 14
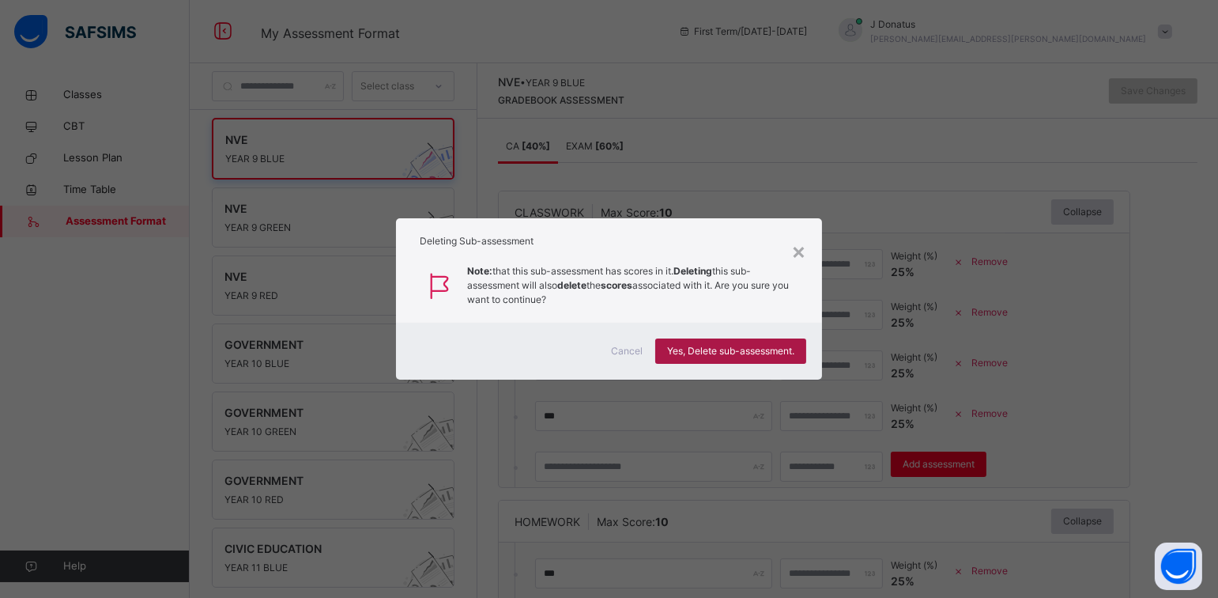
click at [744, 353] on span "Yes, Delete sub-assessment." at bounding box center [730, 351] width 127 height 14
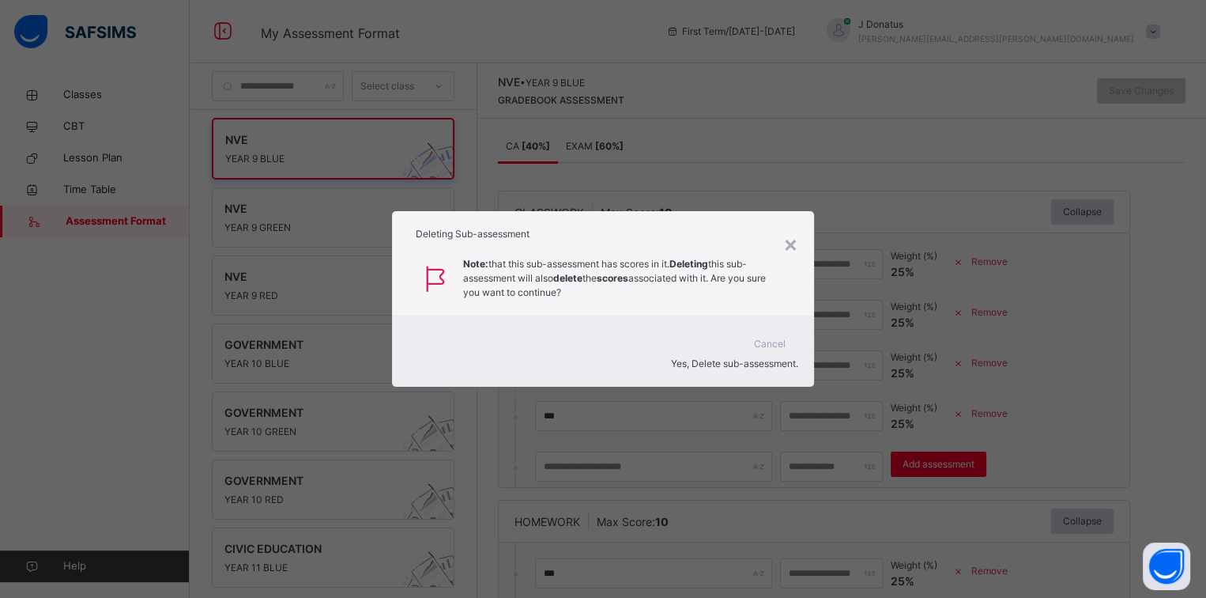
type input "***"
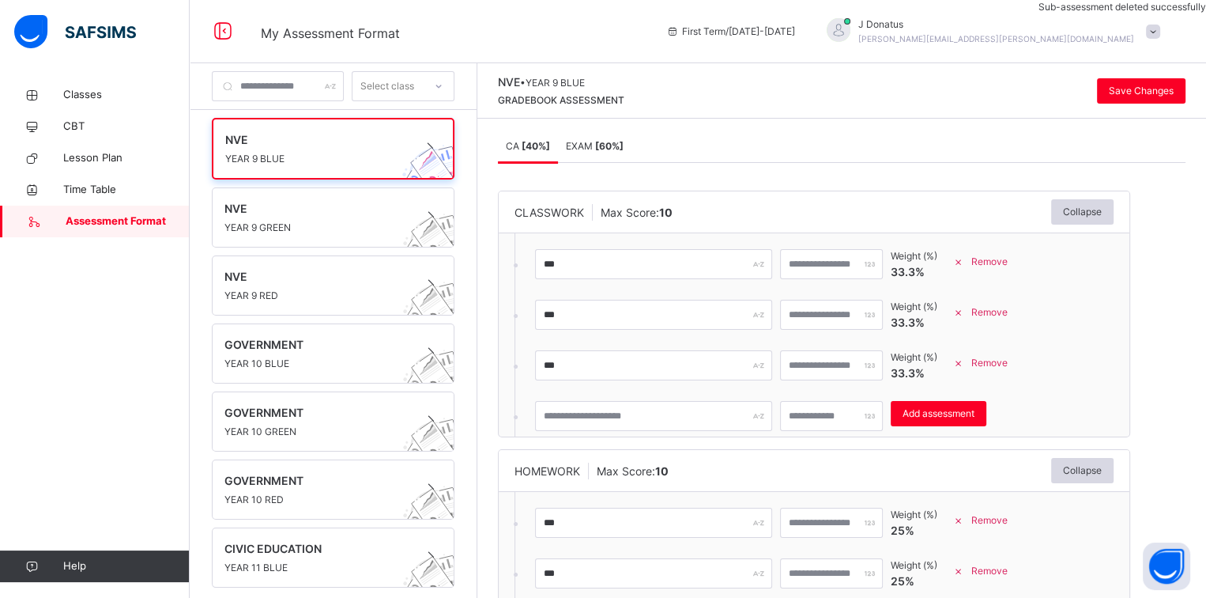
click at [1008, 264] on span "Remove" at bounding box center [990, 262] width 36 height 14
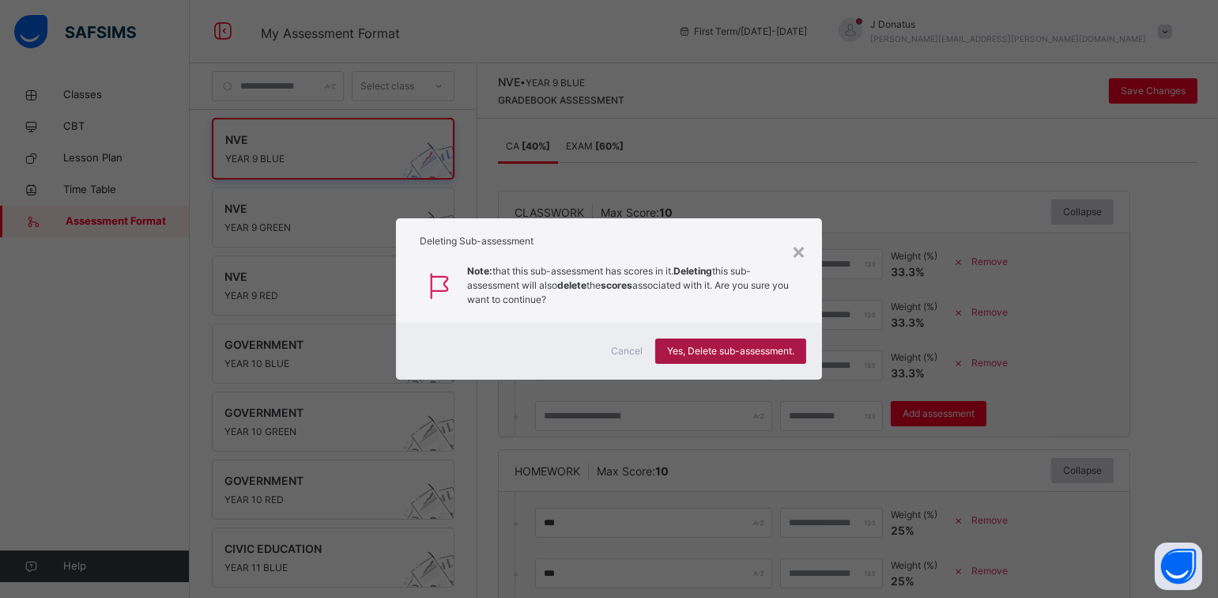
click at [731, 350] on span "Yes, Delete sub-assessment." at bounding box center [730, 351] width 127 height 14
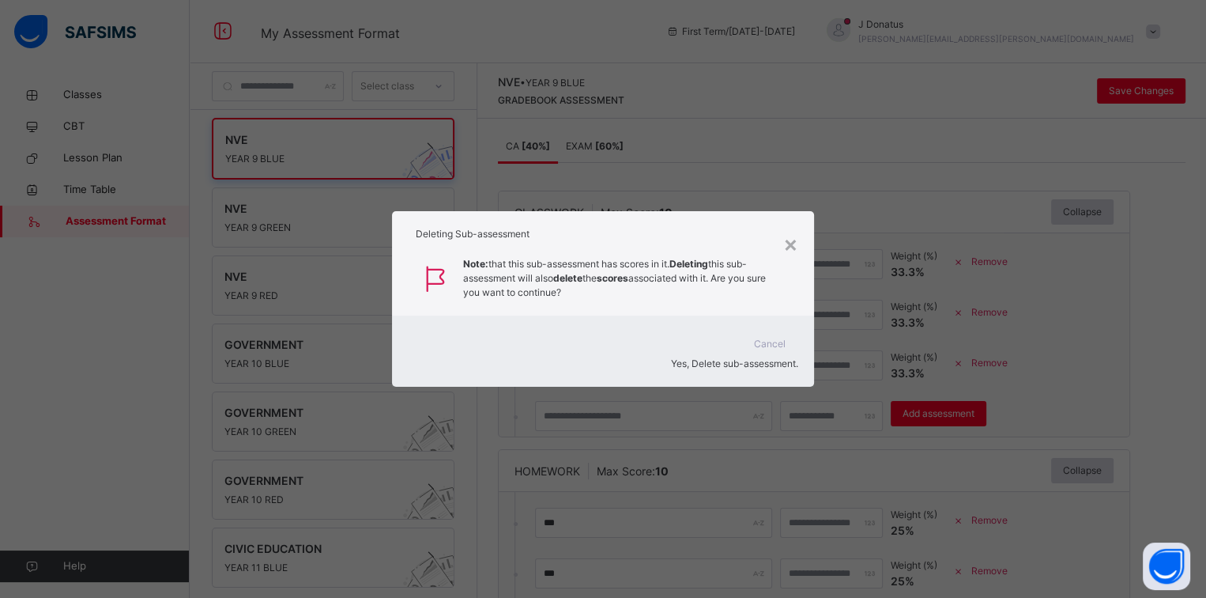
type input "***"
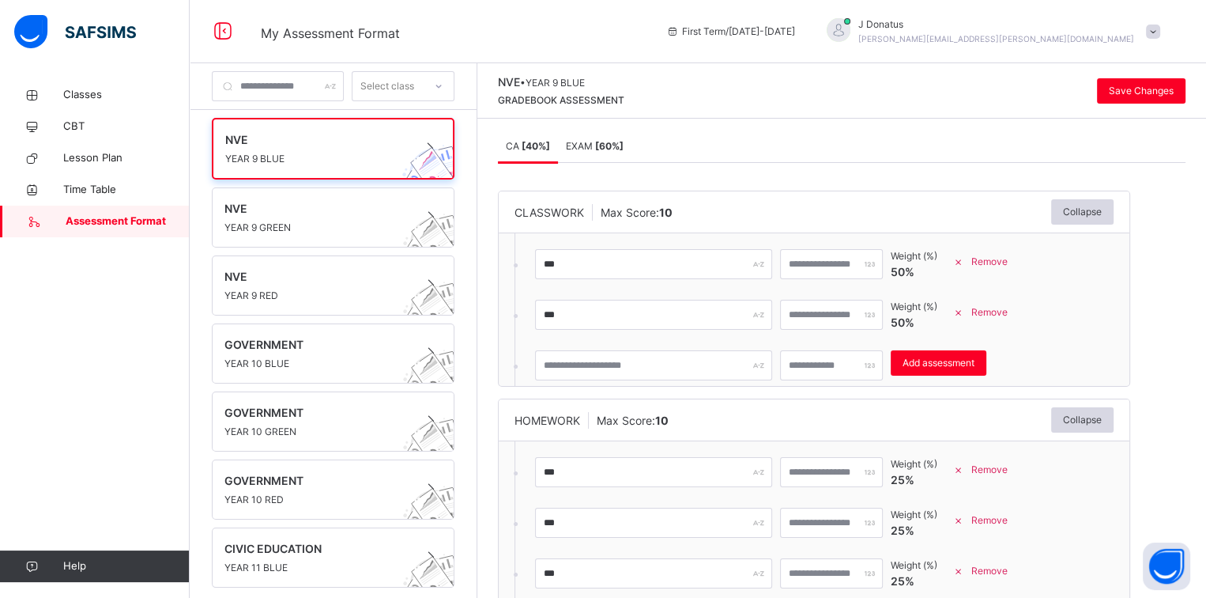
click at [1008, 264] on span "Remove" at bounding box center [990, 262] width 36 height 14
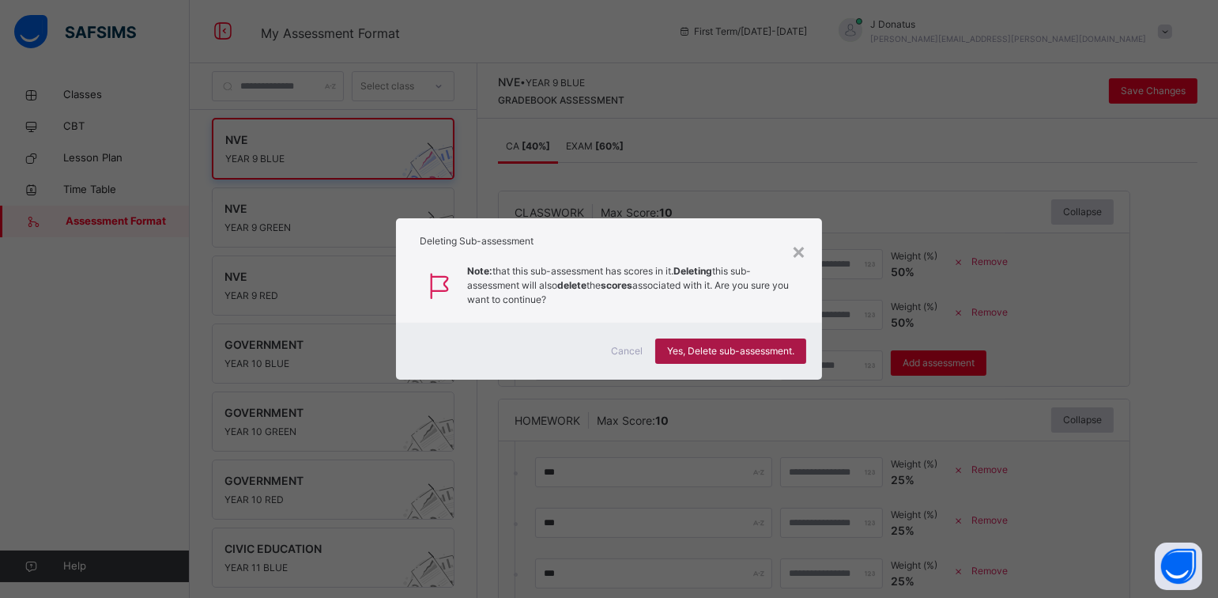
click at [693, 349] on span "Yes, Delete sub-assessment." at bounding box center [730, 351] width 127 height 14
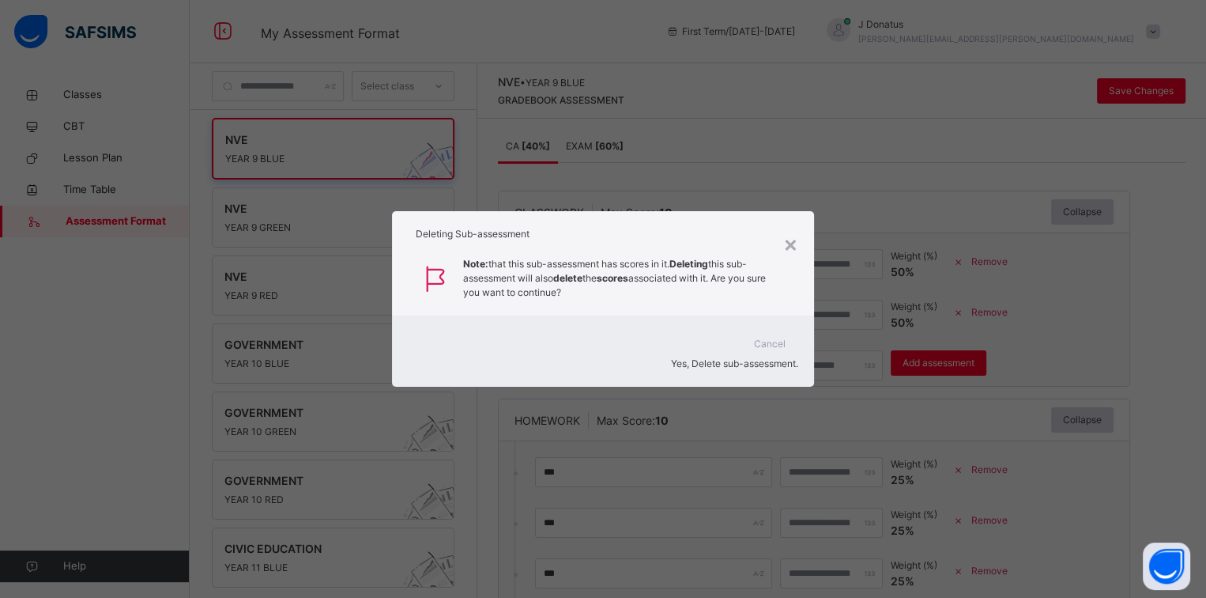
type input "***"
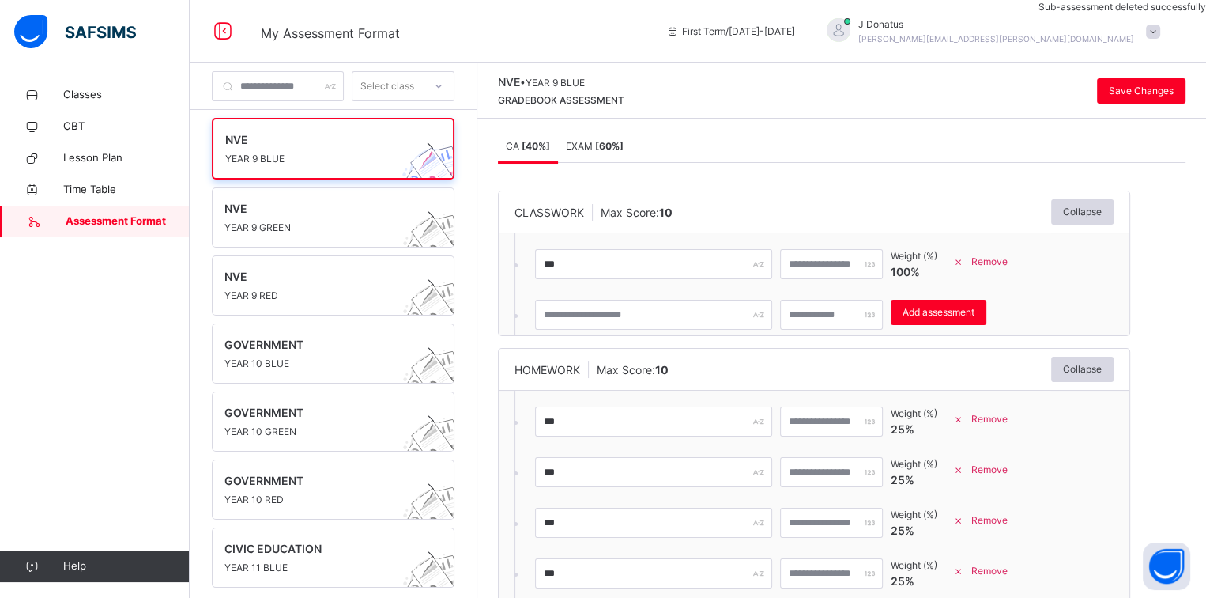
click at [1008, 261] on span "Remove" at bounding box center [990, 262] width 36 height 14
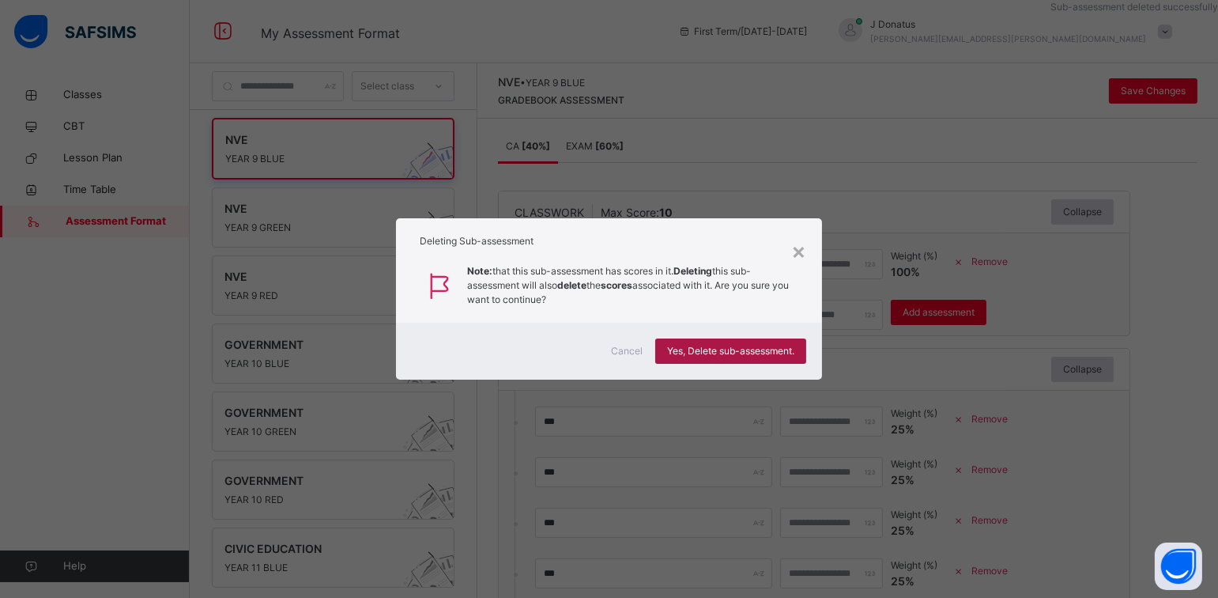
click at [774, 350] on span "Yes, Delete sub-assessment." at bounding box center [730, 351] width 127 height 14
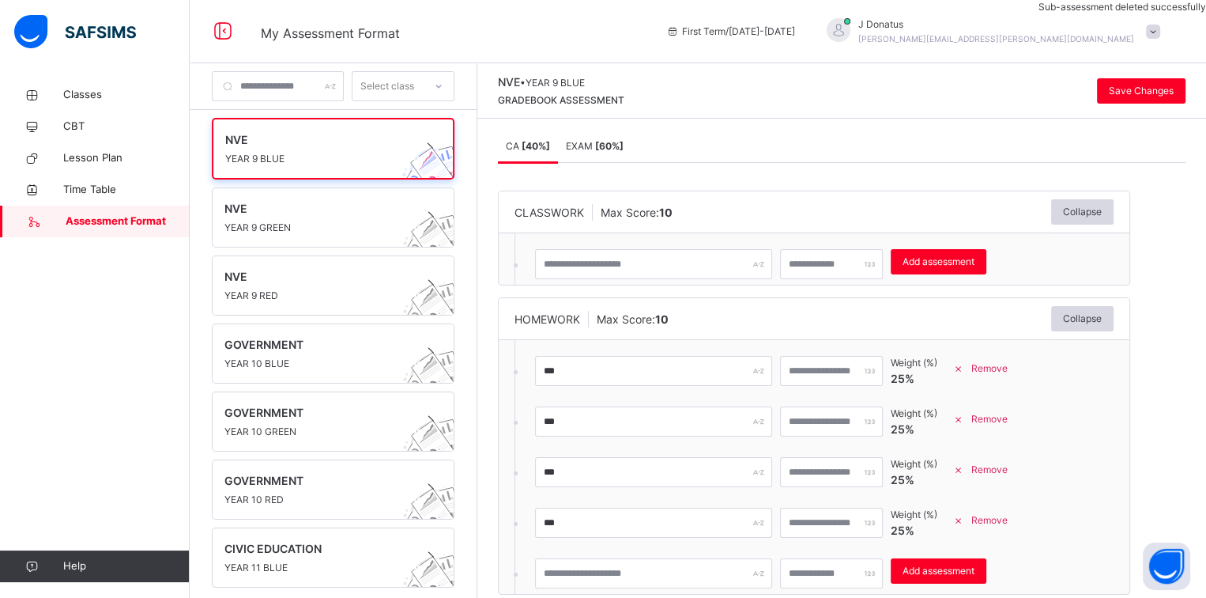
click at [1008, 366] on span "Remove" at bounding box center [990, 368] width 36 height 14
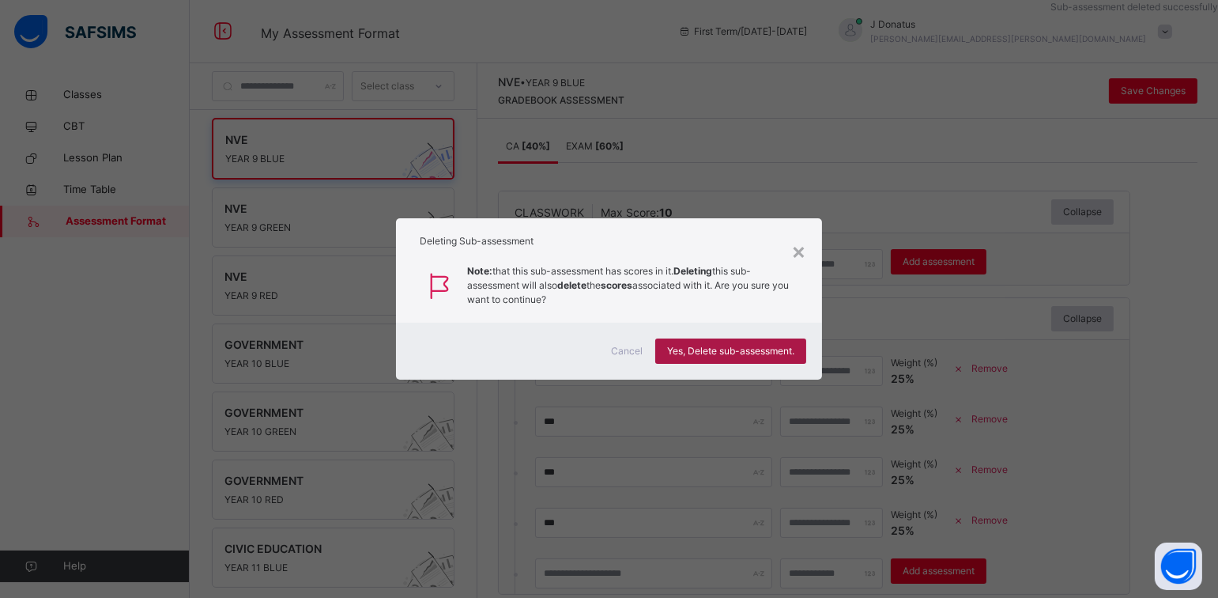
click at [724, 349] on span "Yes, Delete sub-assessment." at bounding box center [730, 351] width 127 height 14
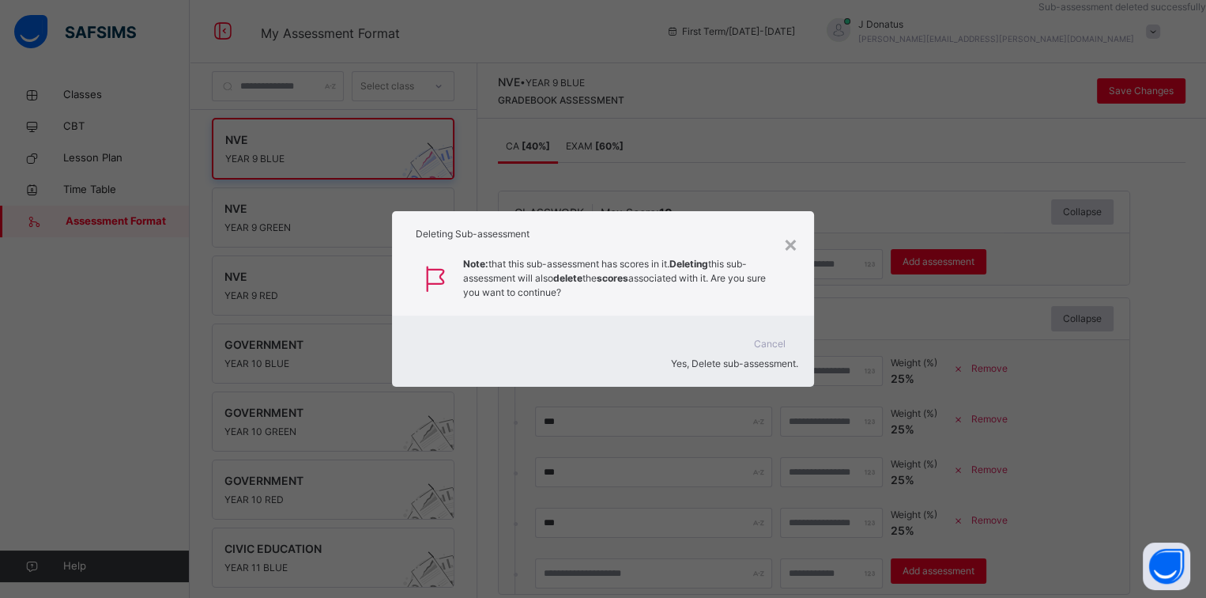
type input "***"
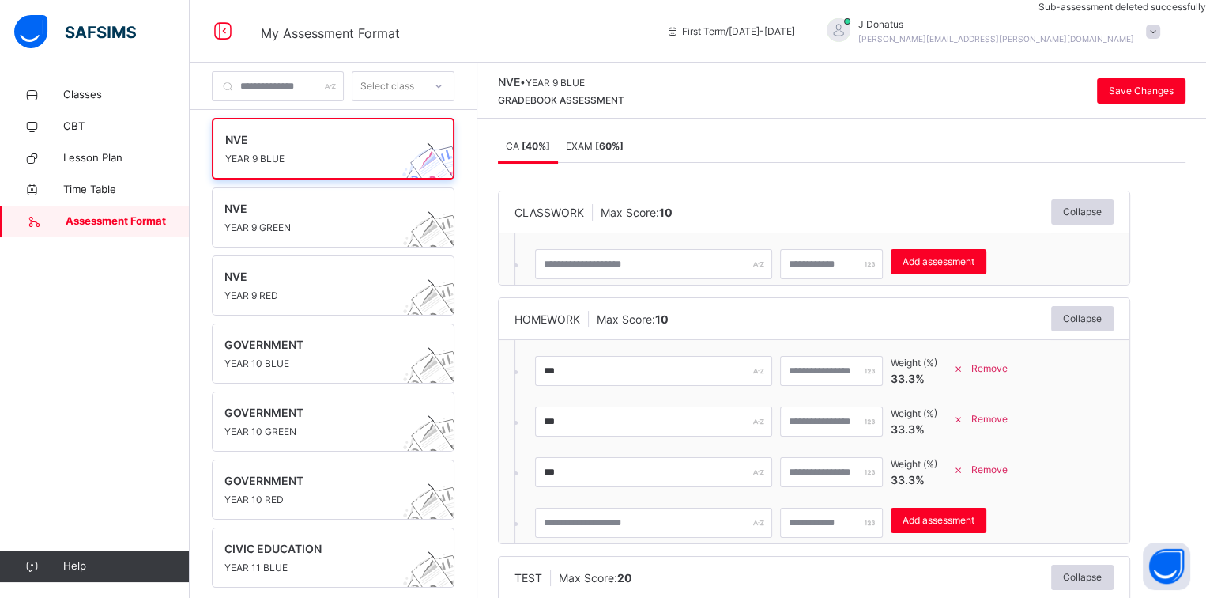
click at [1008, 372] on span "Remove" at bounding box center [990, 368] width 36 height 14
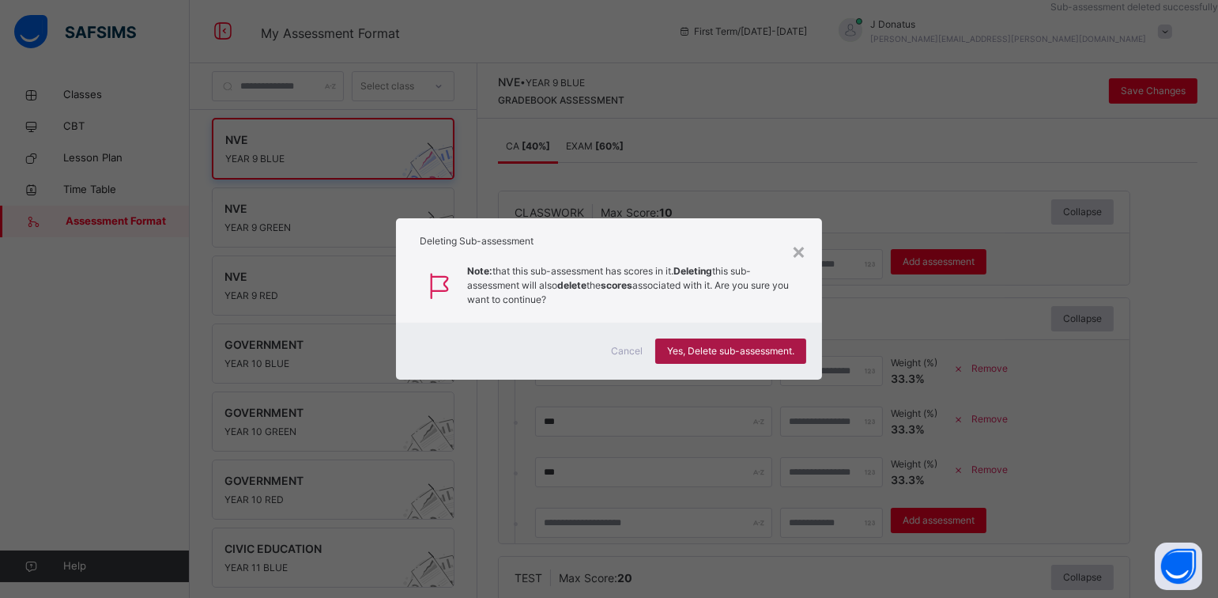
click at [757, 347] on span "Yes, Delete sub-assessment." at bounding box center [730, 351] width 127 height 14
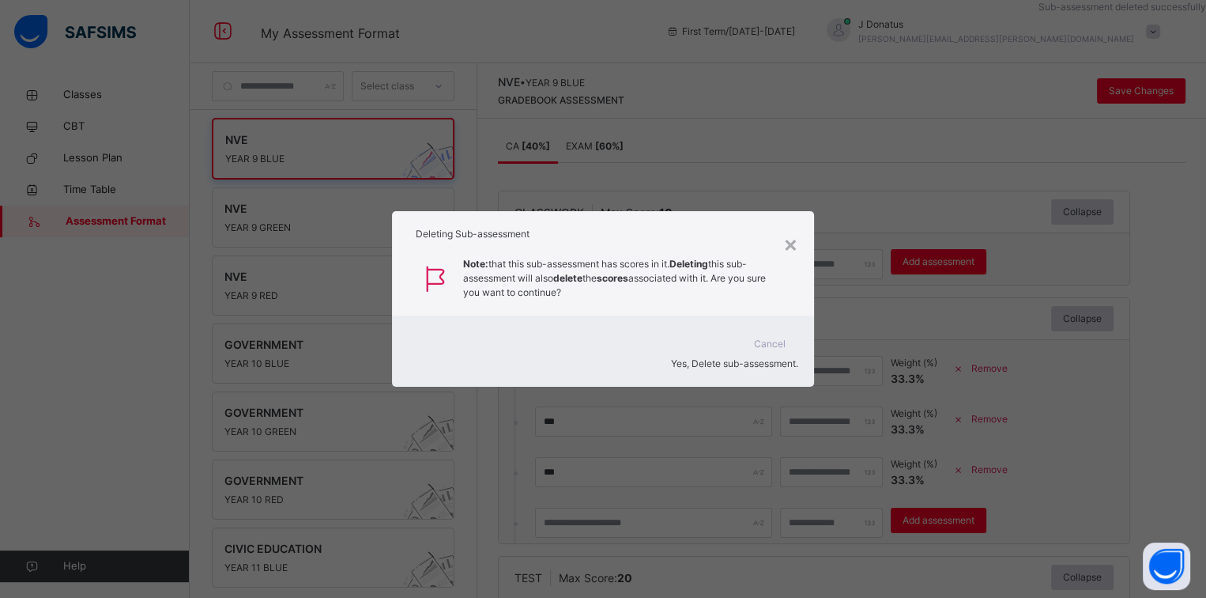
type input "***"
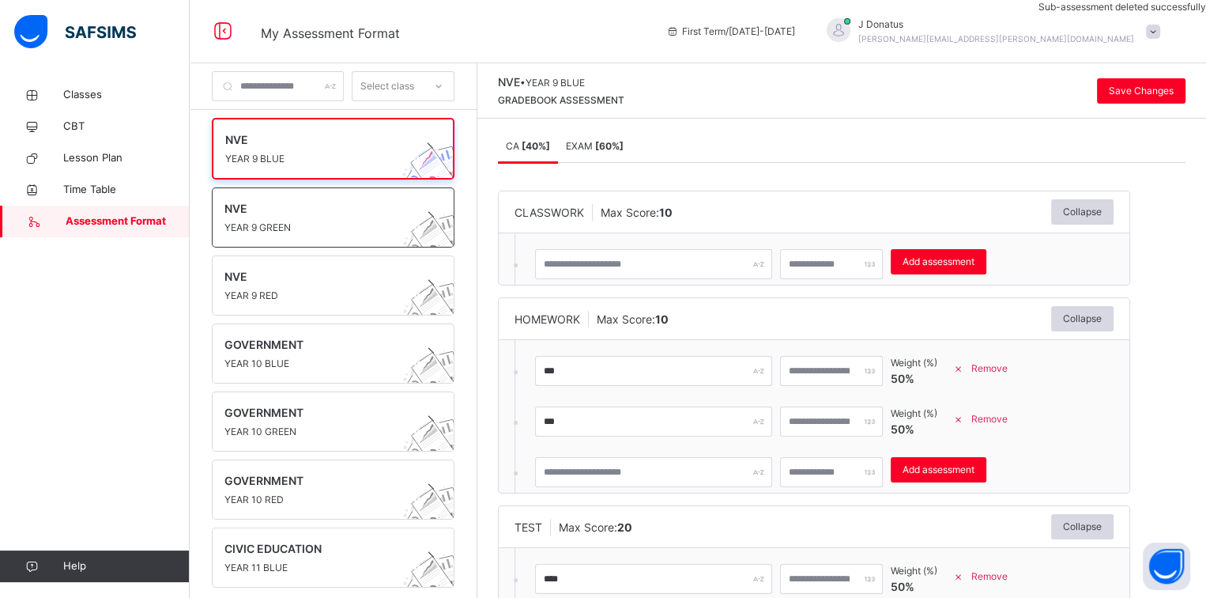
click at [352, 233] on span "YEAR 9 GREEN" at bounding box center [318, 228] width 187 height 14
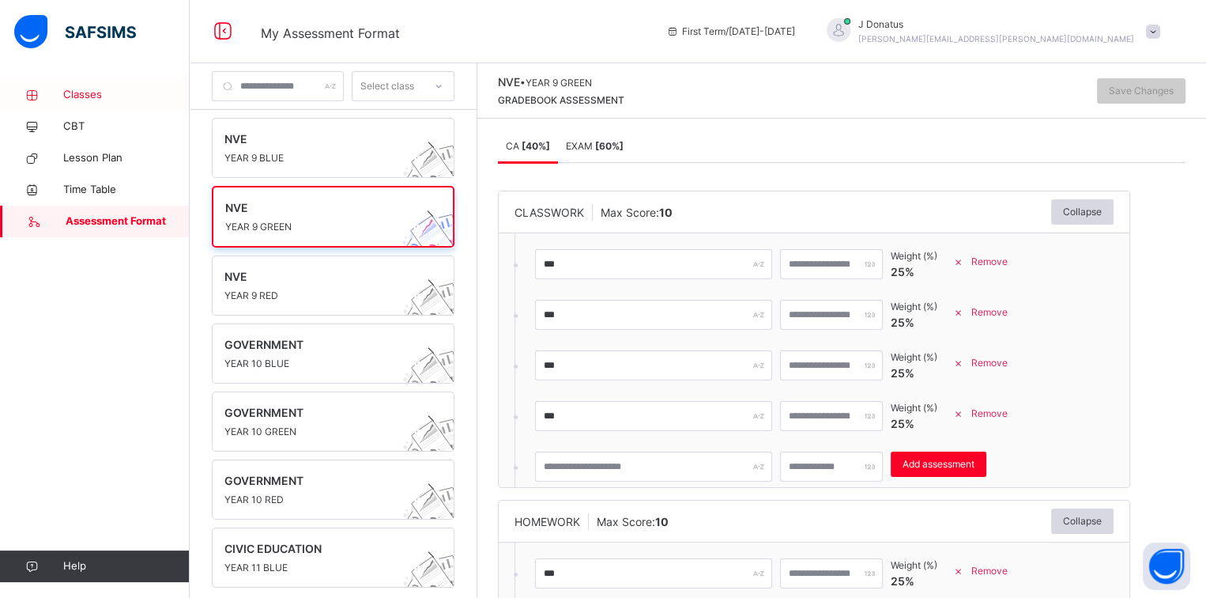
click at [98, 87] on span "Classes" at bounding box center [126, 95] width 126 height 16
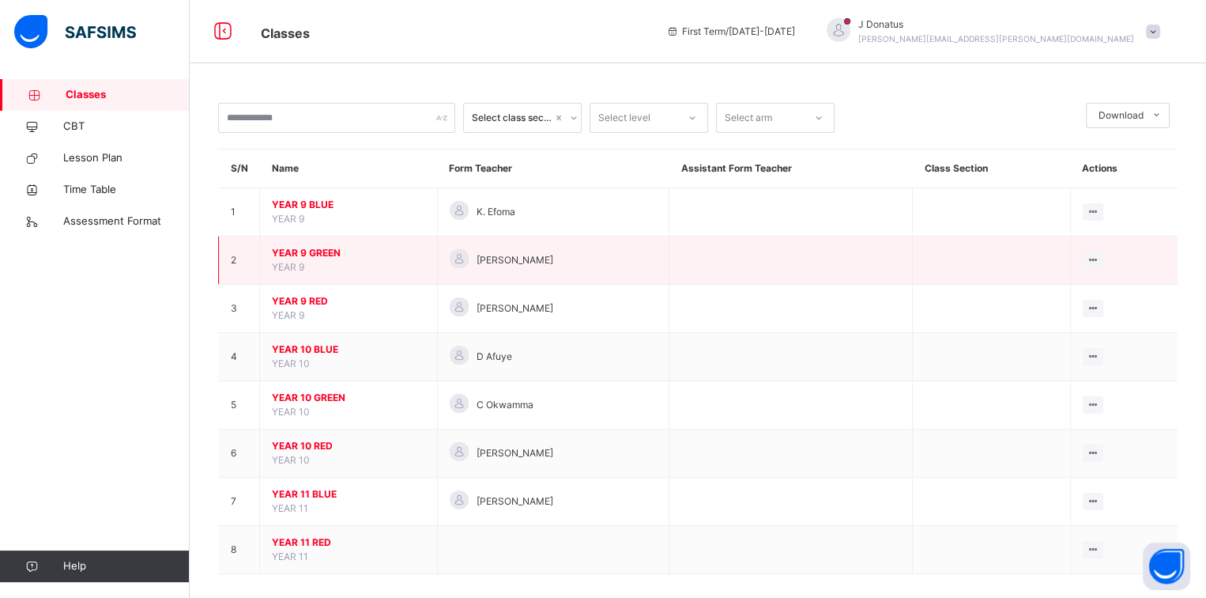
click at [313, 253] on span "YEAR 9 GREEN" at bounding box center [348, 253] width 153 height 14
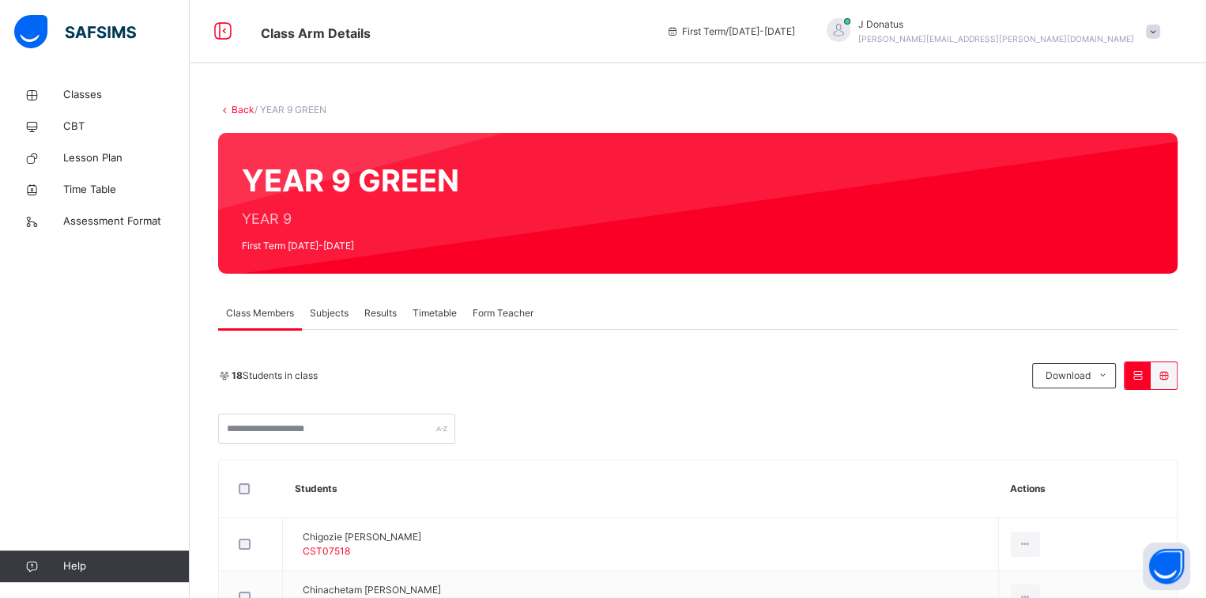
click at [339, 313] on span "Subjects" at bounding box center [329, 313] width 39 height 14
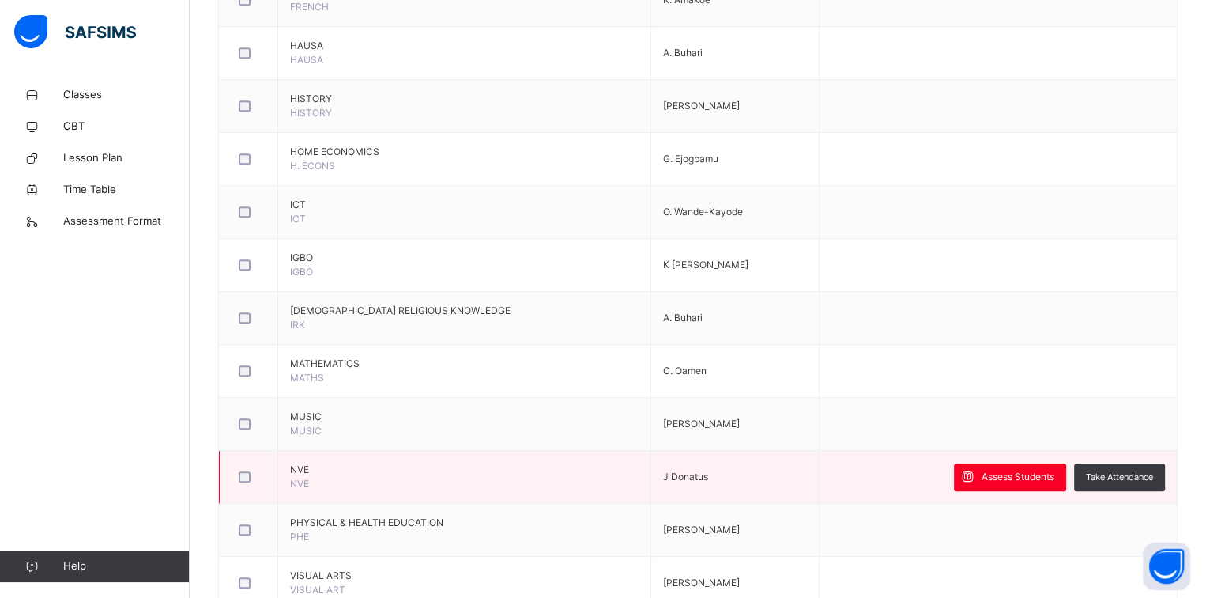
scroll to position [950, 0]
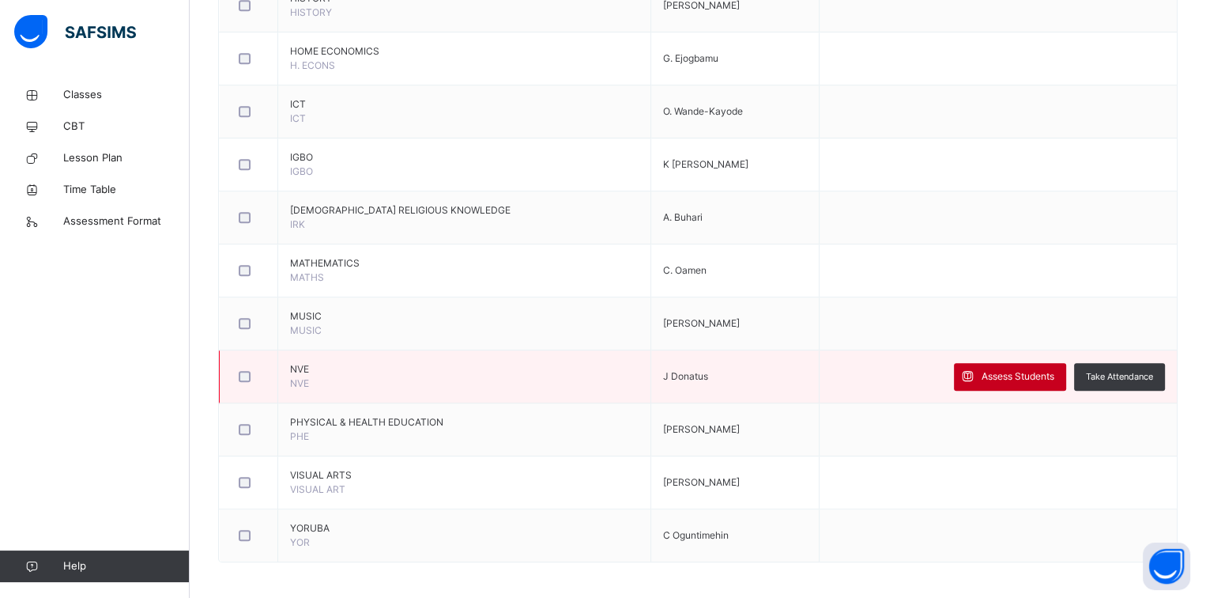
click at [1038, 382] on div "Assess Students" at bounding box center [1010, 377] width 112 height 28
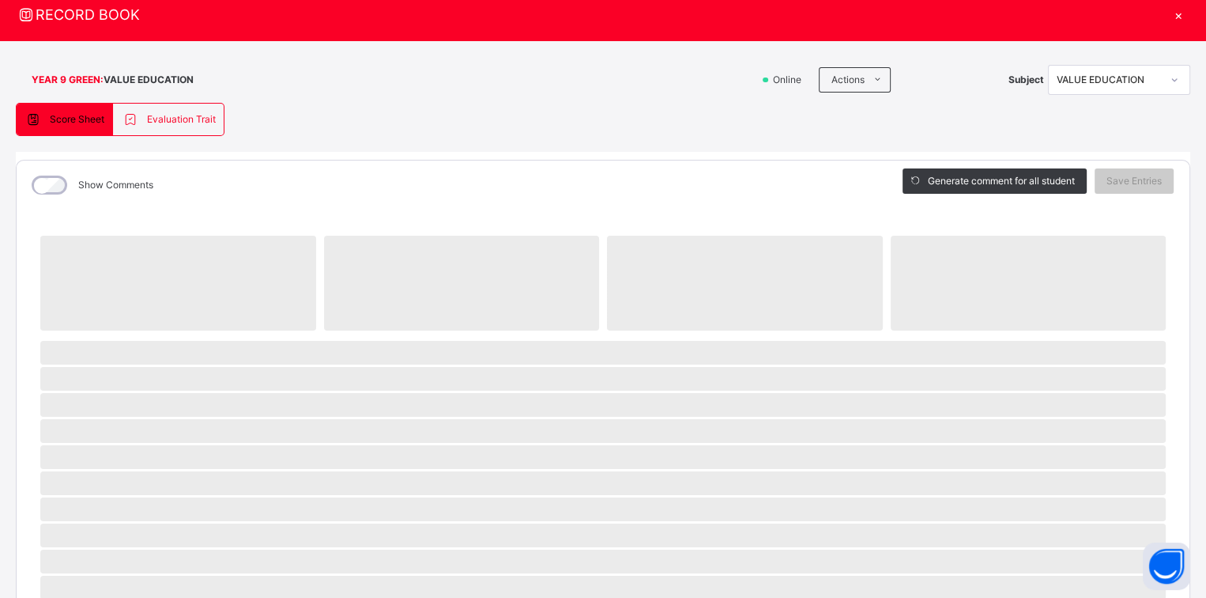
scroll to position [79, 0]
